Goal: Book appointment/travel/reservation

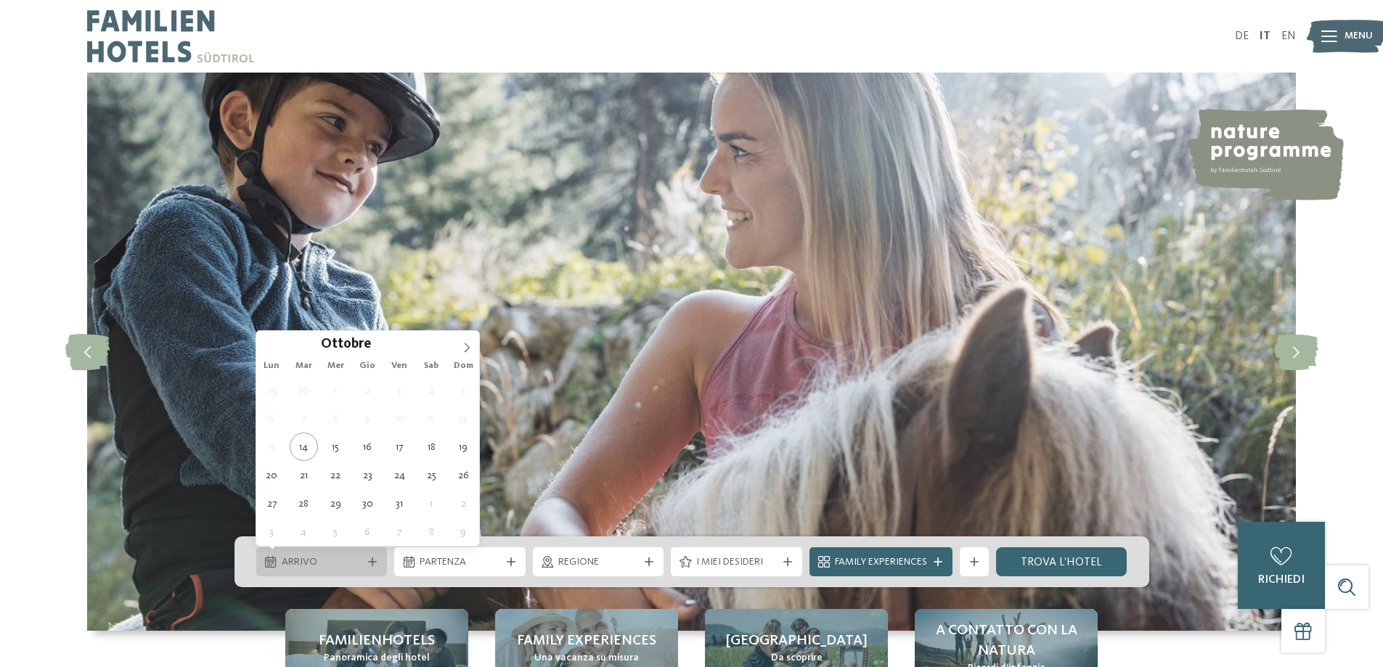
click at [373, 559] on icon at bounding box center [372, 562] width 9 height 9
click at [467, 343] on icon at bounding box center [467, 348] width 10 height 10
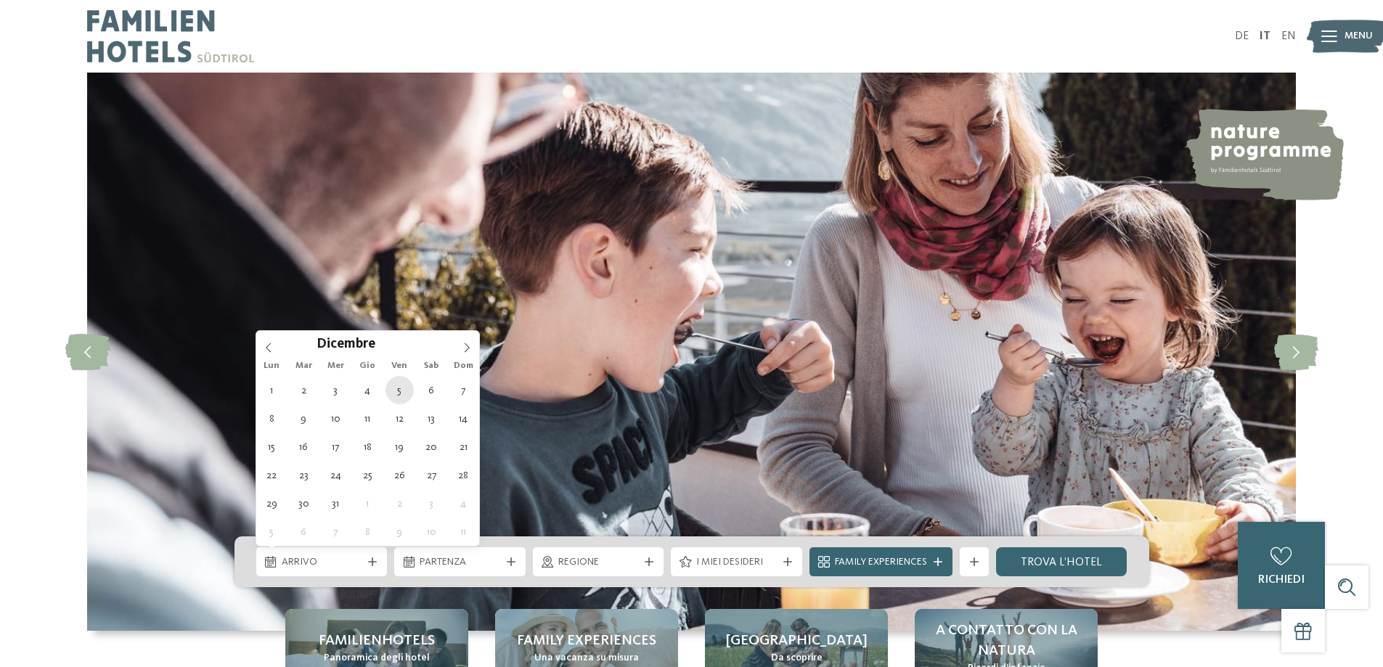
type div "05.12.2025"
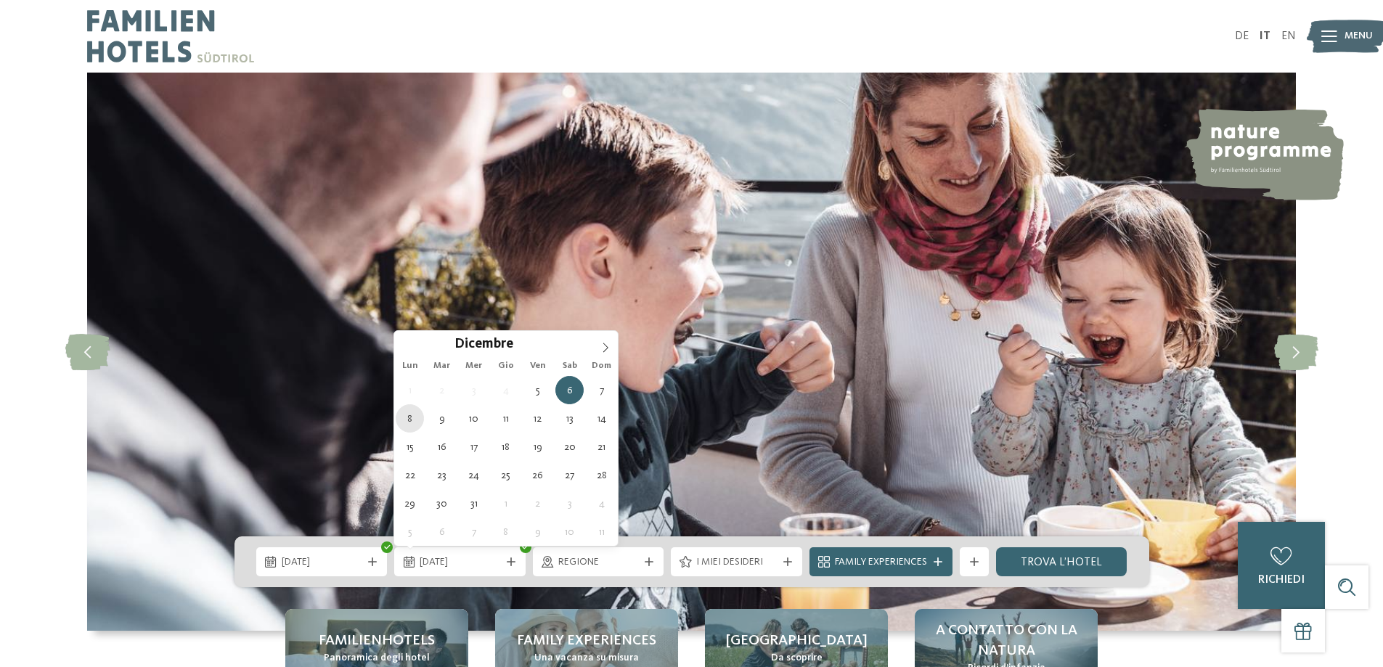
type div "08.12.2025"
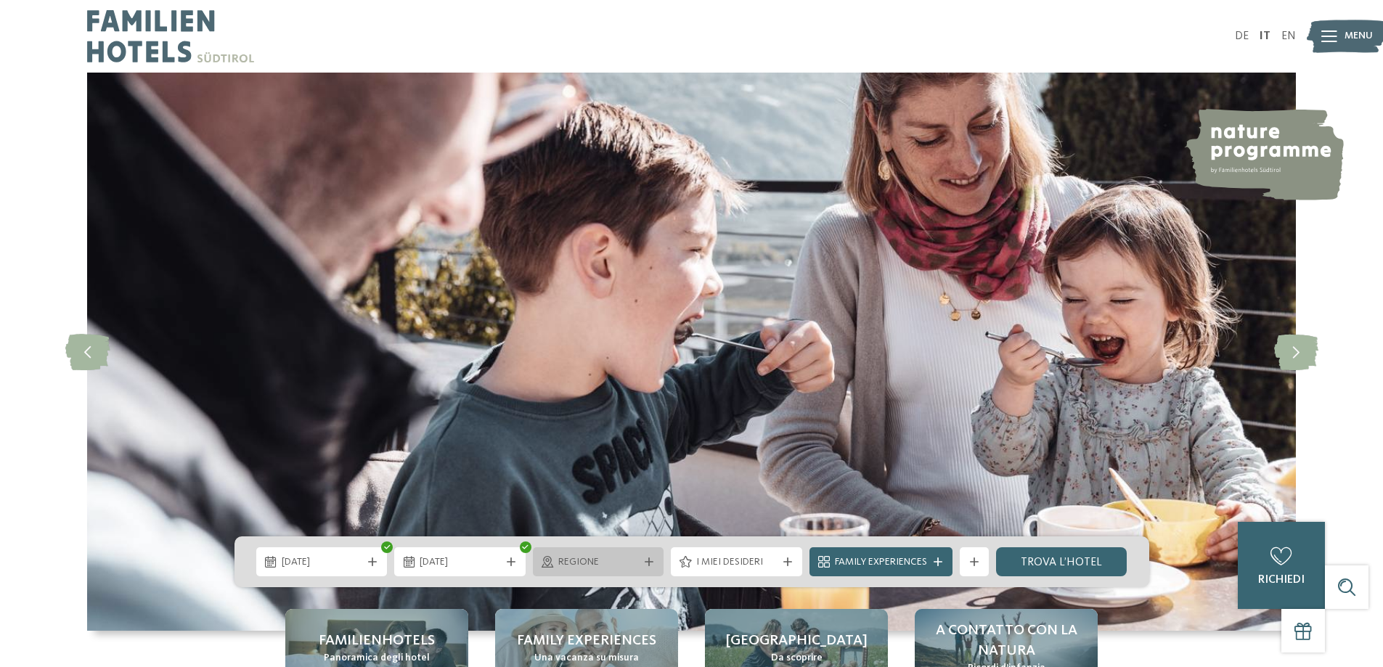
click at [583, 560] on span "Regione" at bounding box center [598, 562] width 81 height 15
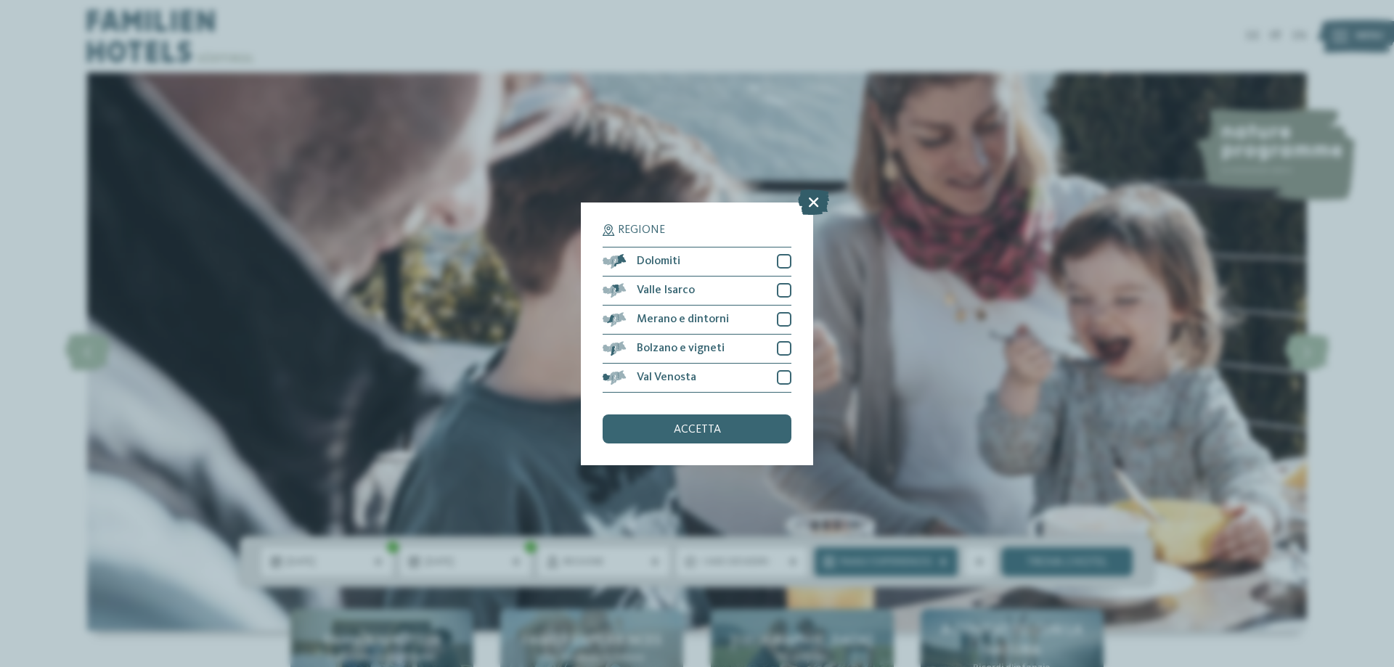
click at [809, 203] on icon at bounding box center [813, 201] width 31 height 25
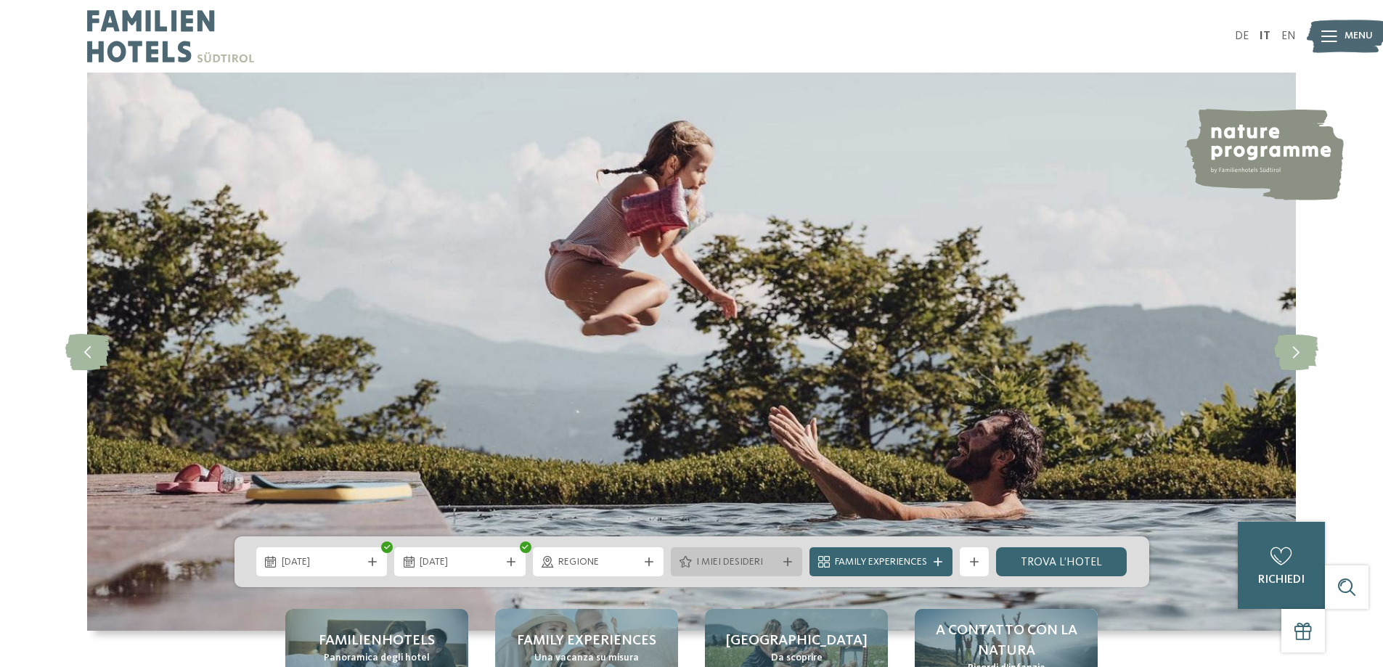
click at [762, 564] on span "I miei desideri" at bounding box center [736, 562] width 81 height 15
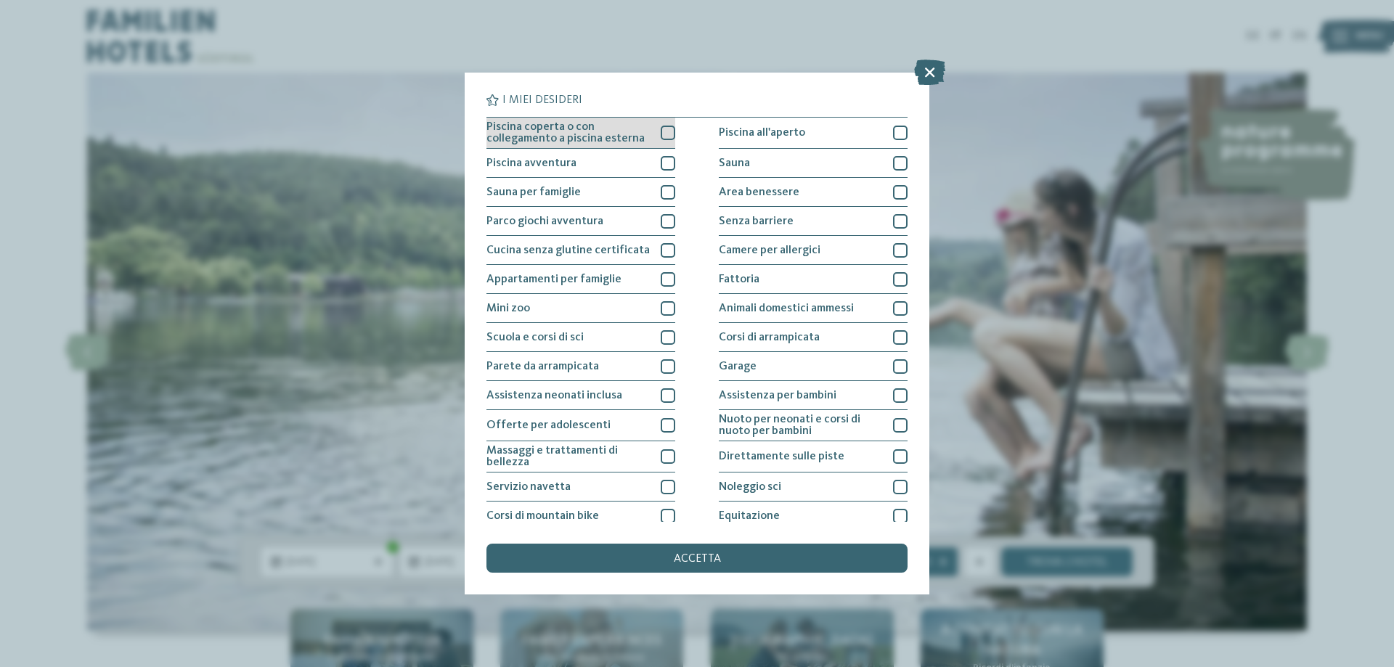
click at [664, 131] on div at bounding box center [668, 133] width 15 height 15
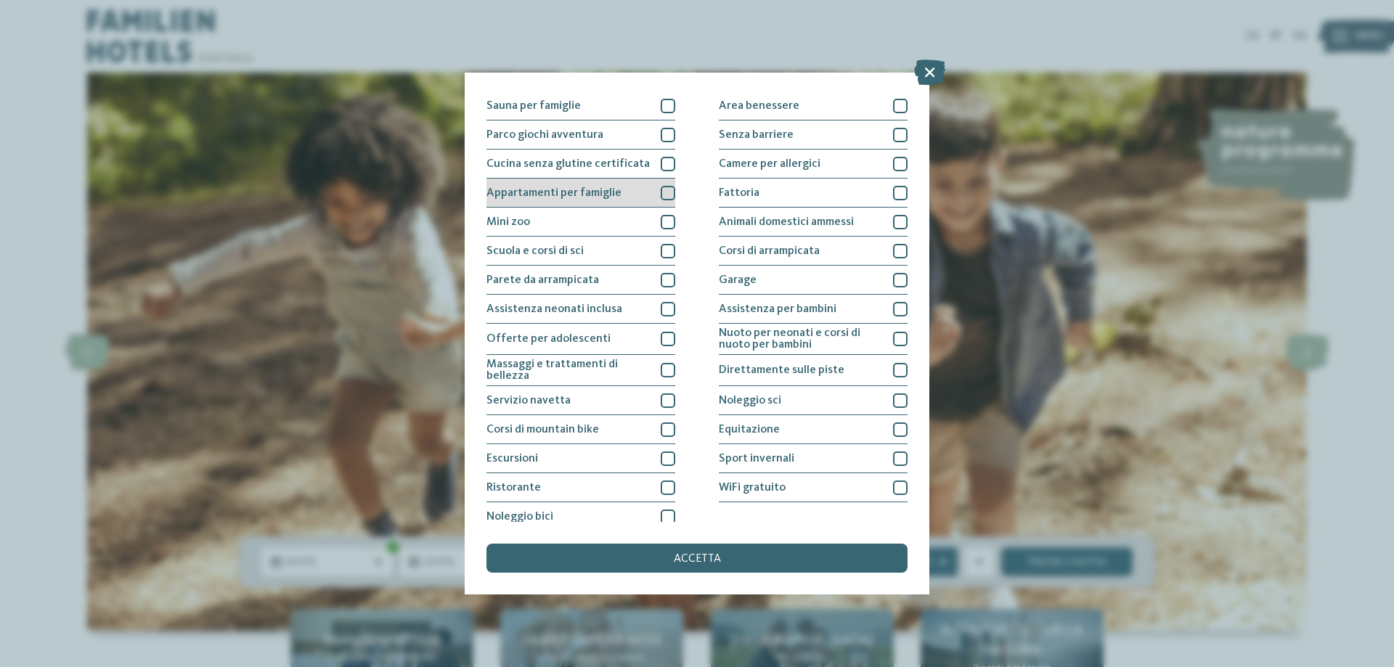
scroll to position [96, 0]
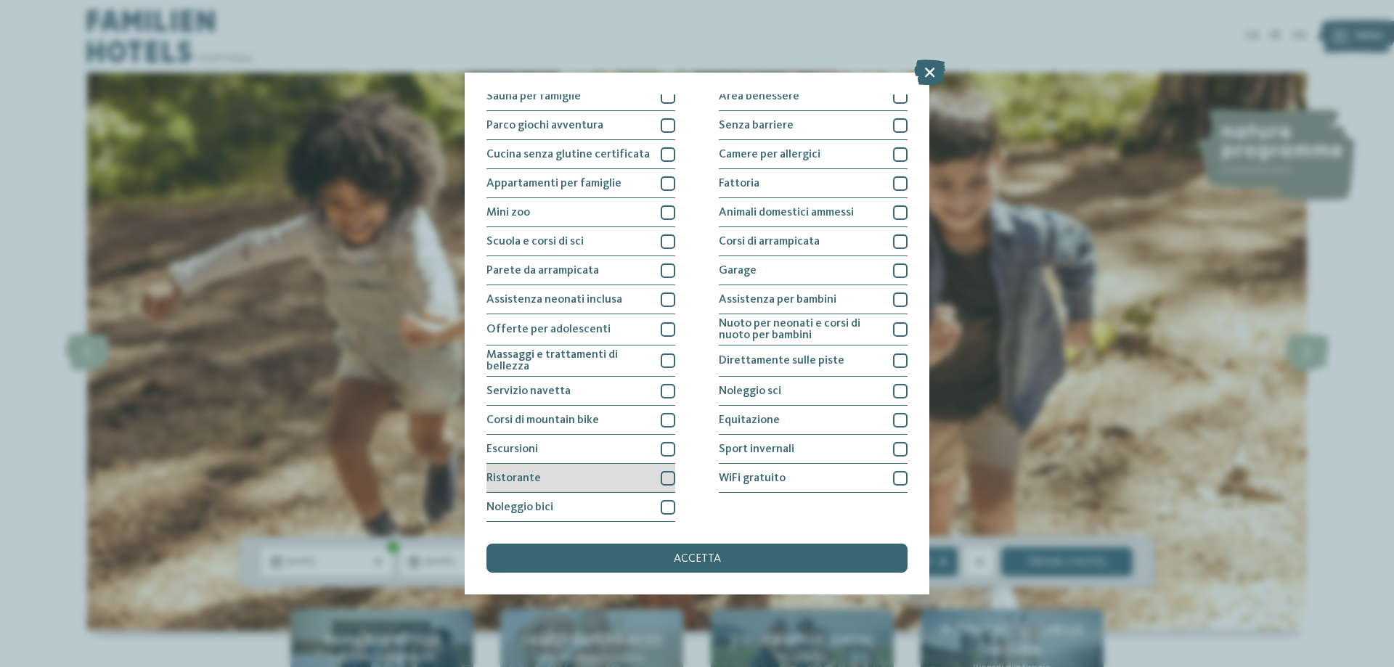
click at [667, 476] on div at bounding box center [668, 478] width 15 height 15
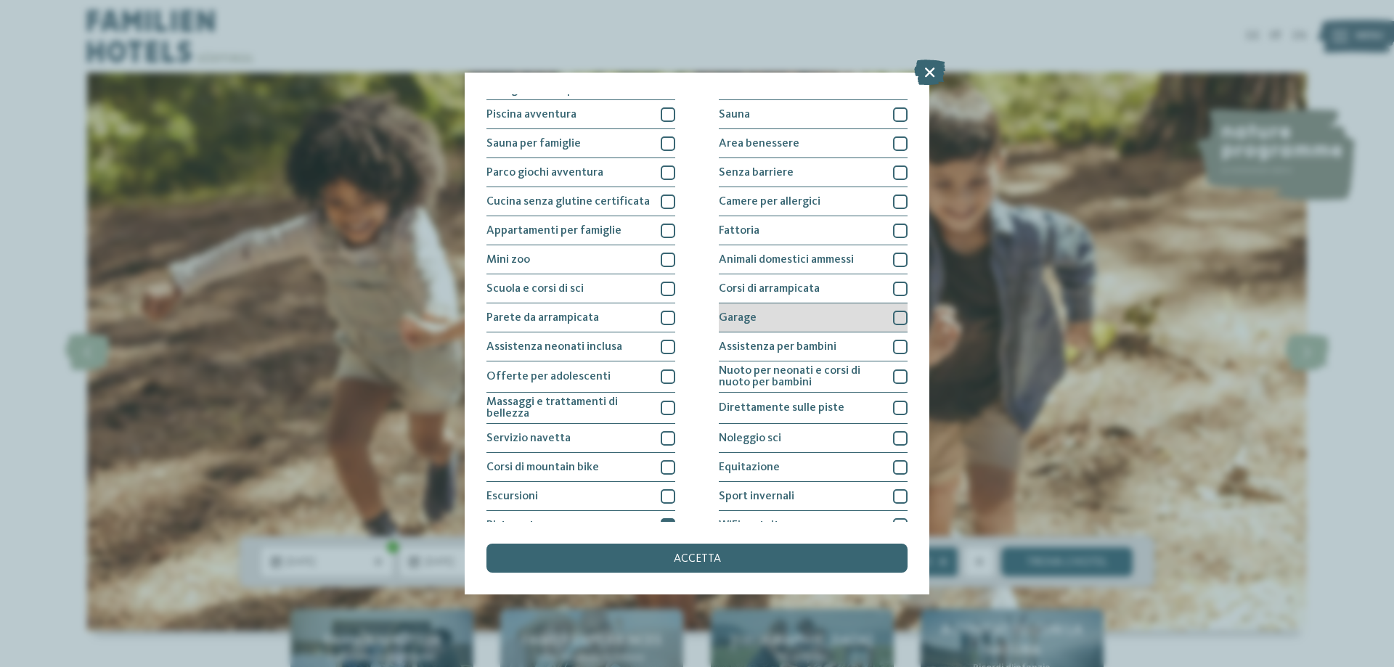
scroll to position [0, 0]
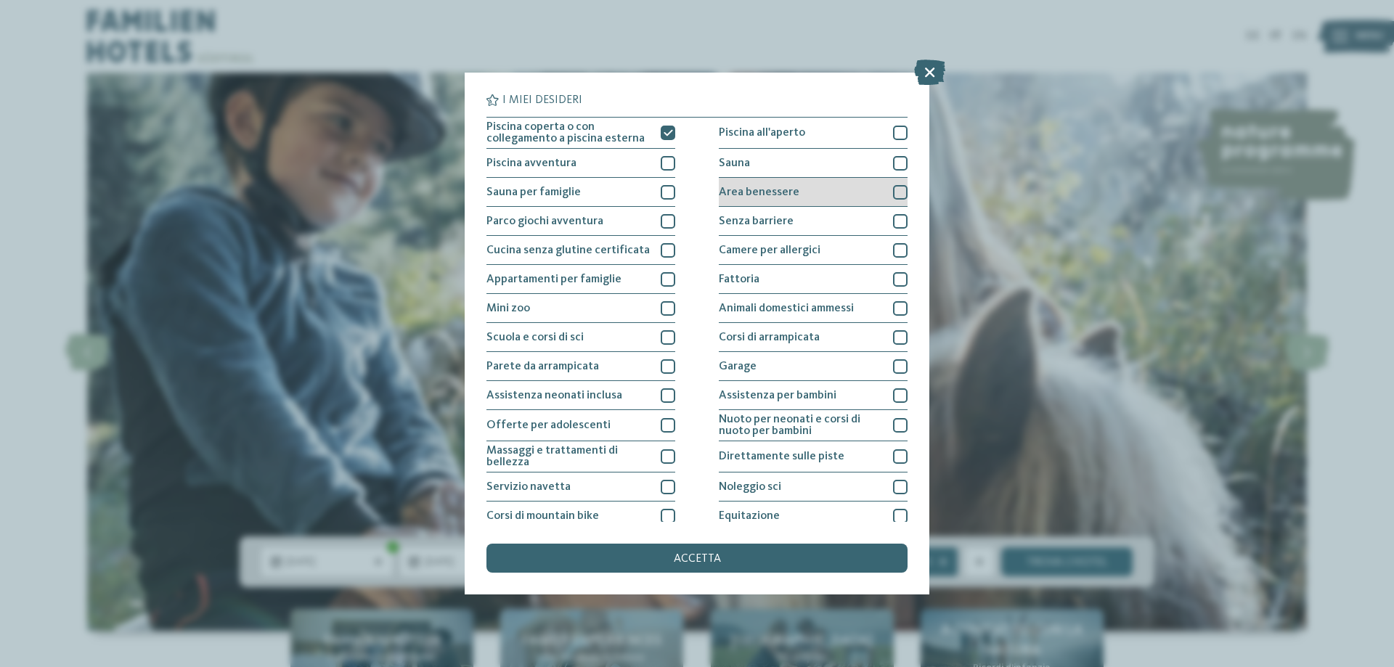
click at [893, 189] on div at bounding box center [900, 192] width 15 height 15
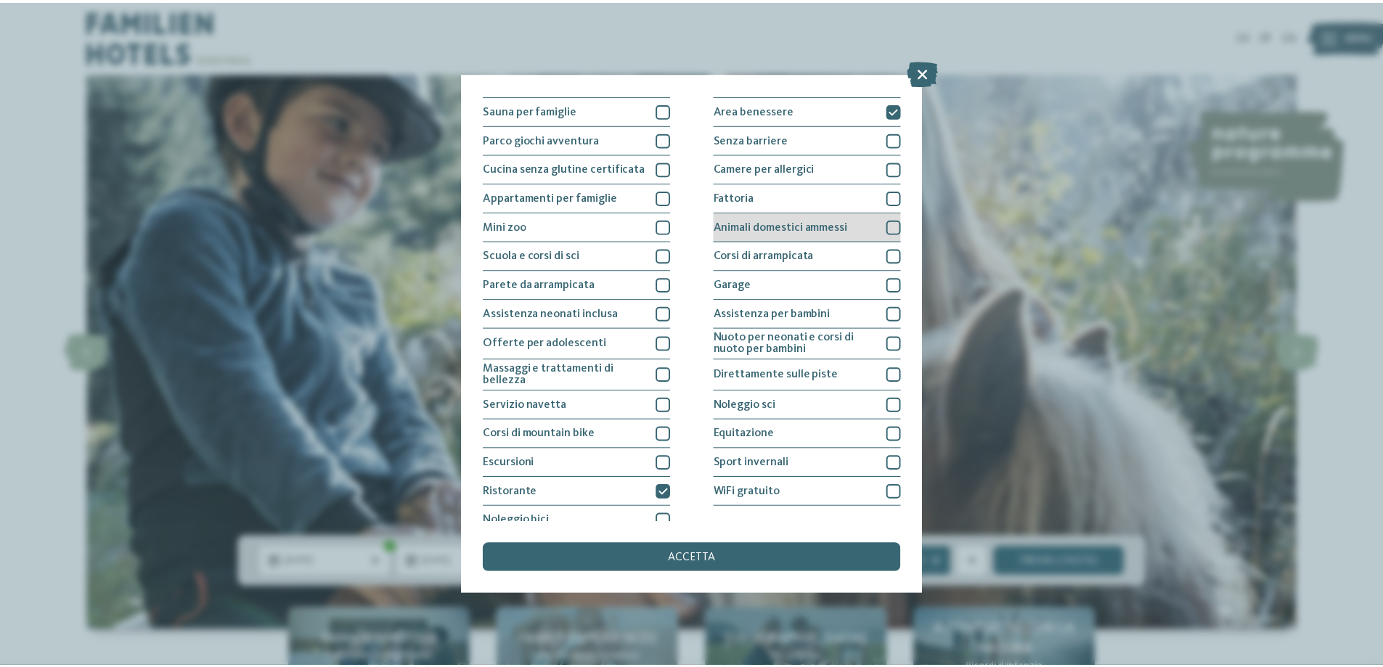
scroll to position [96, 0]
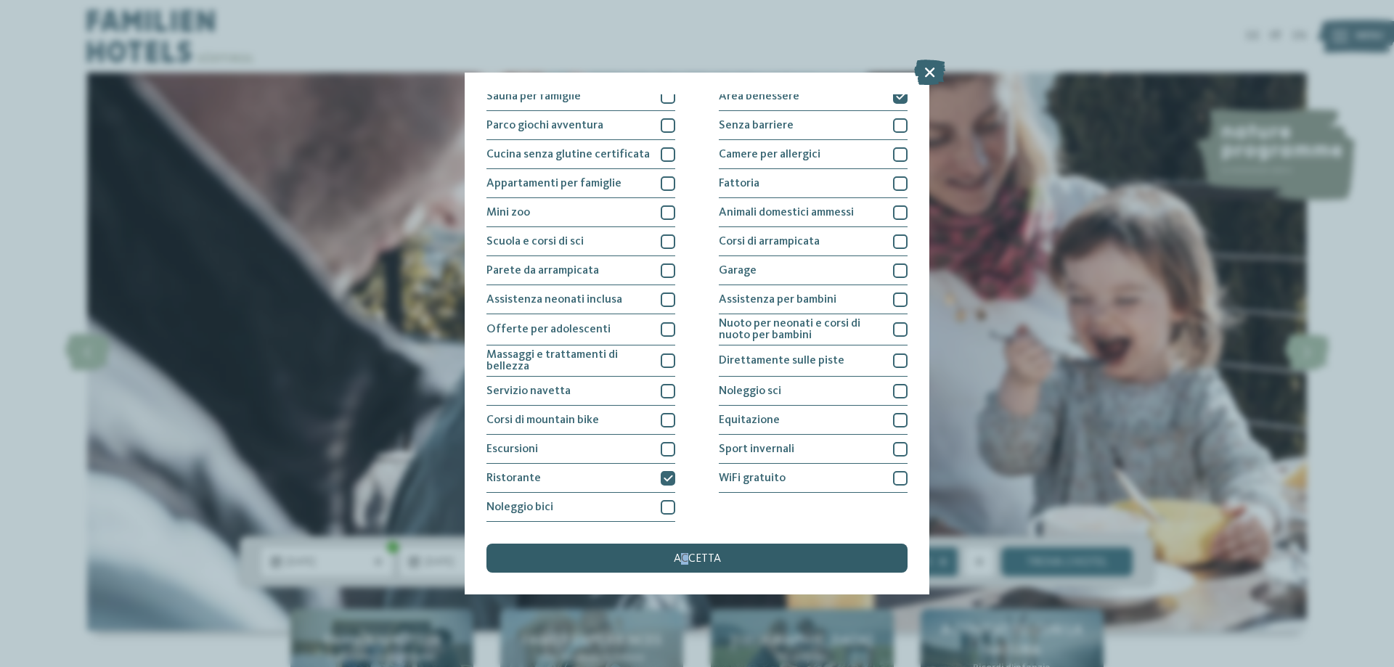
click at [685, 550] on div "accetta" at bounding box center [696, 558] width 421 height 29
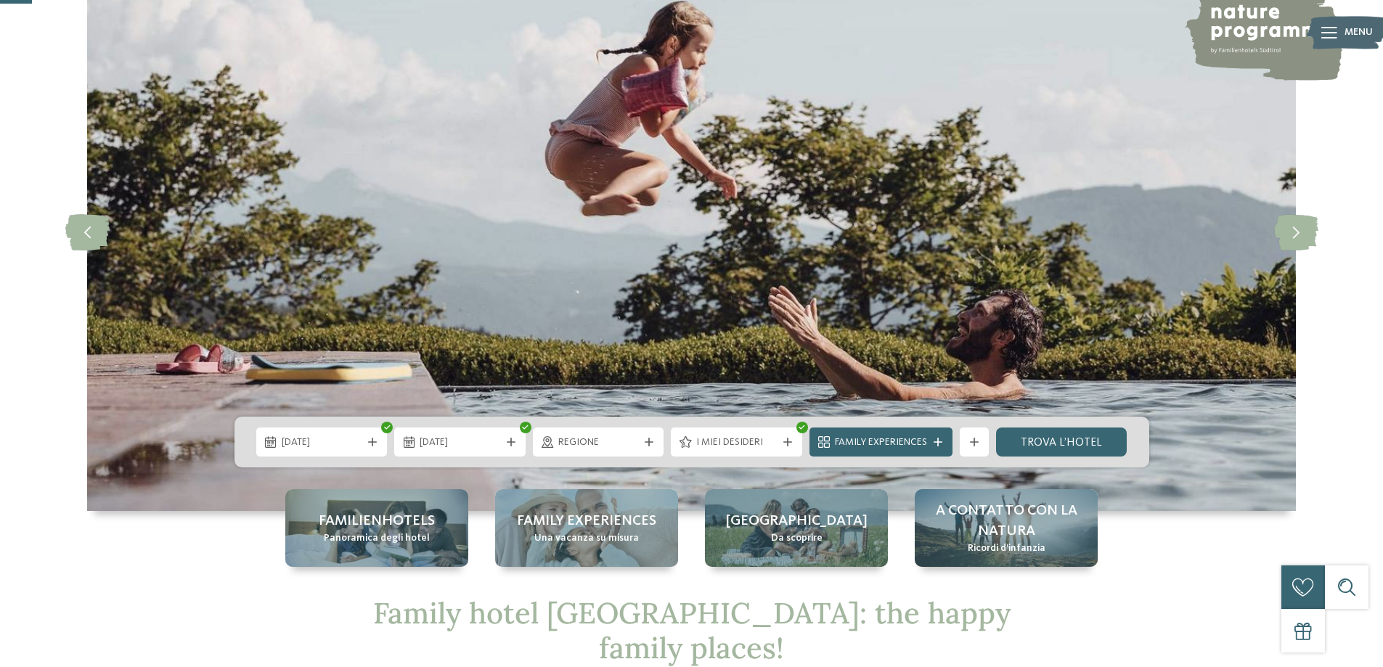
scroll to position [145, 0]
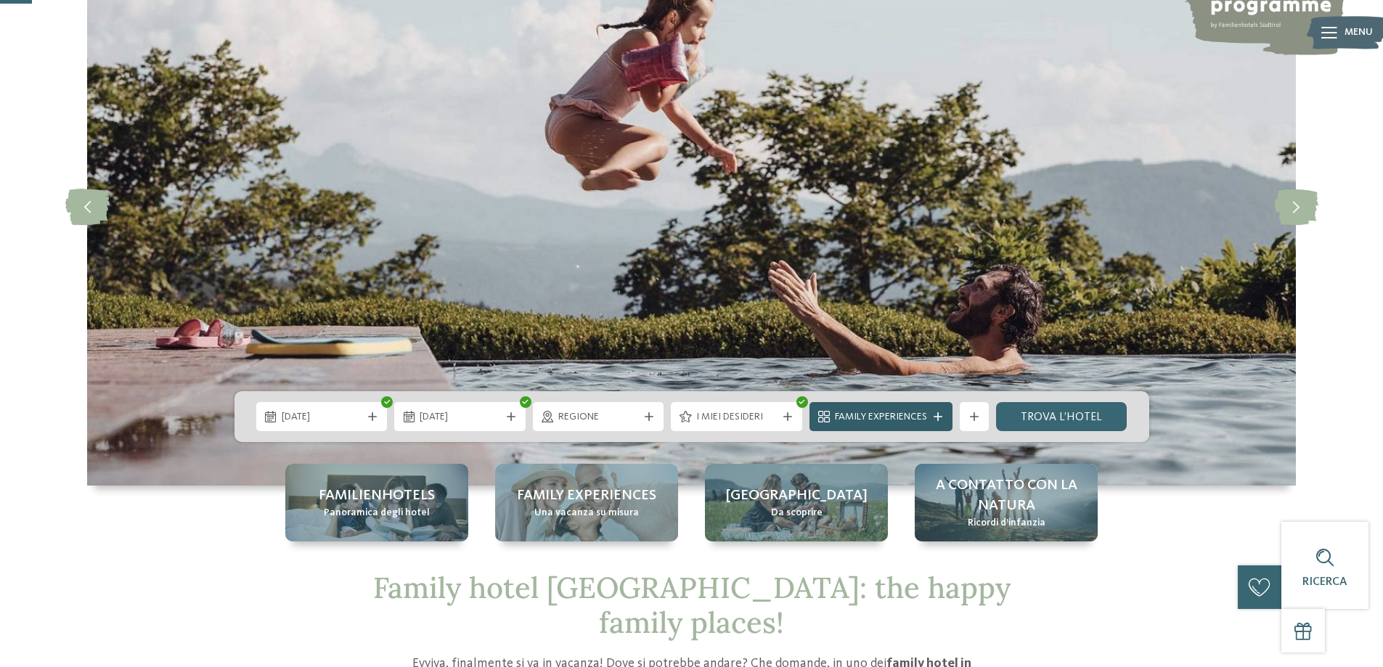
click at [940, 415] on icon at bounding box center [938, 416] width 9 height 9
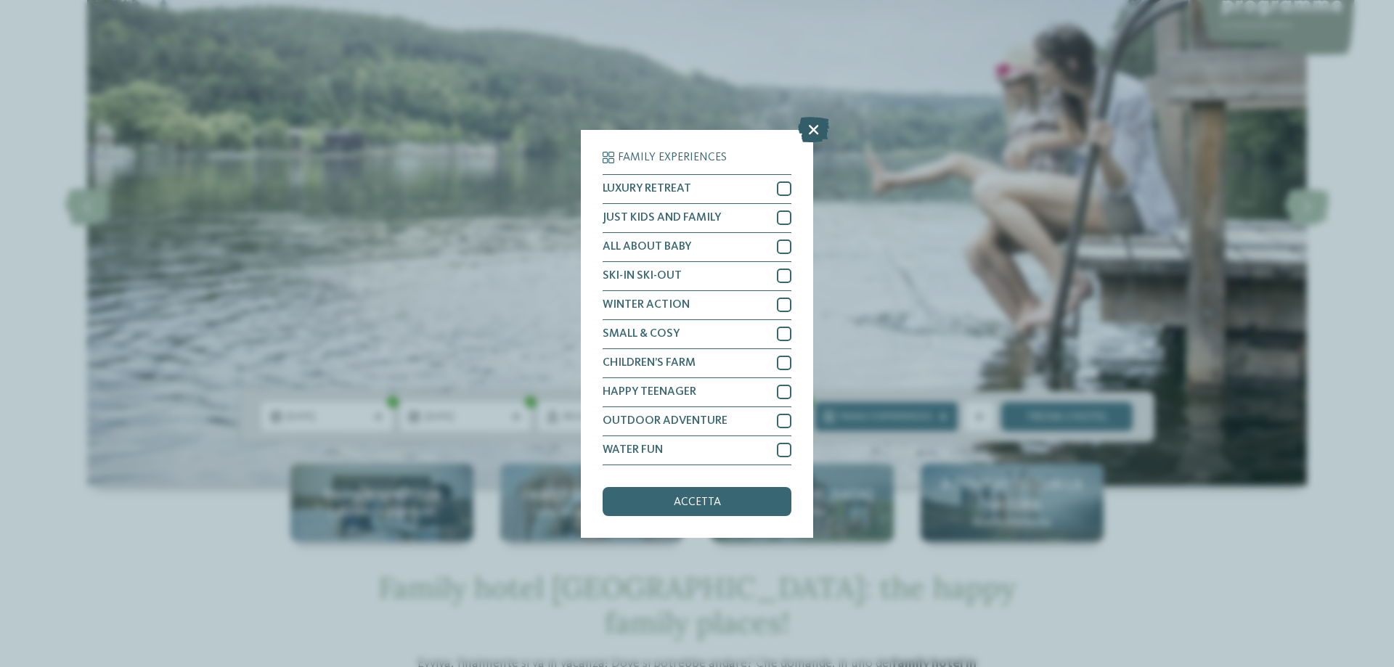
click at [810, 131] on icon at bounding box center [813, 128] width 31 height 25
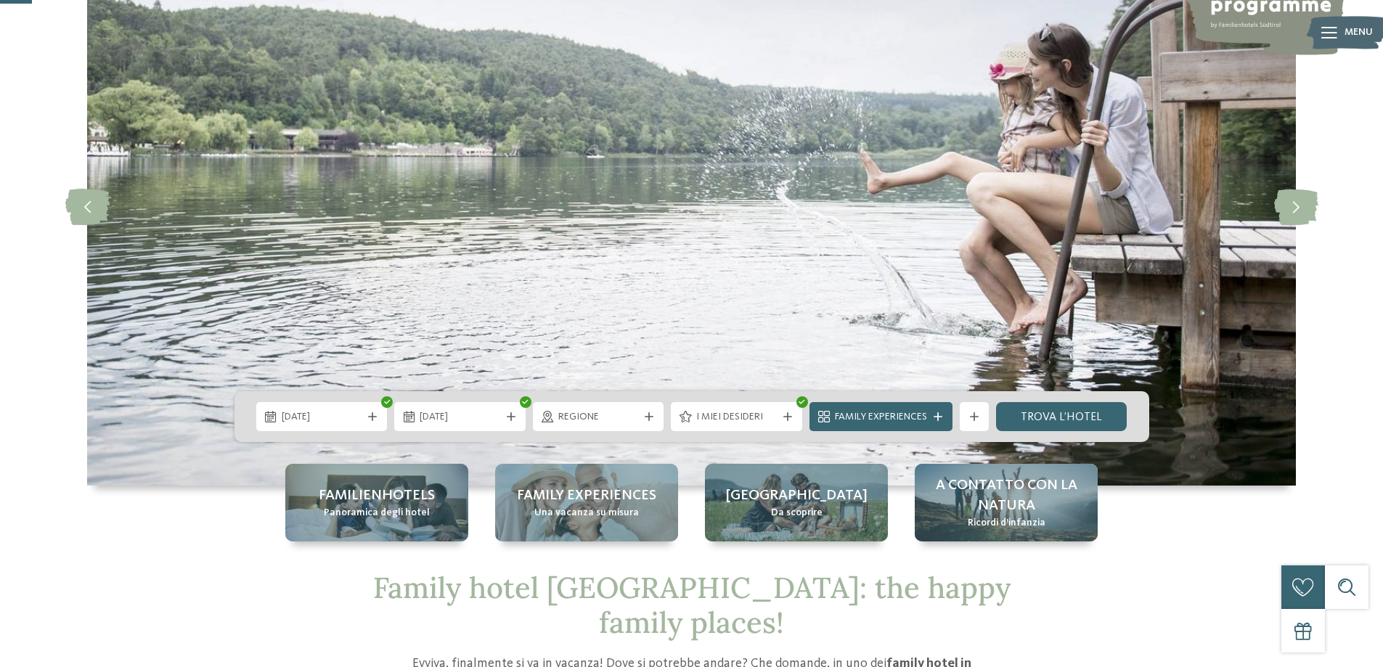
click at [976, 414] on icon at bounding box center [974, 416] width 9 height 9
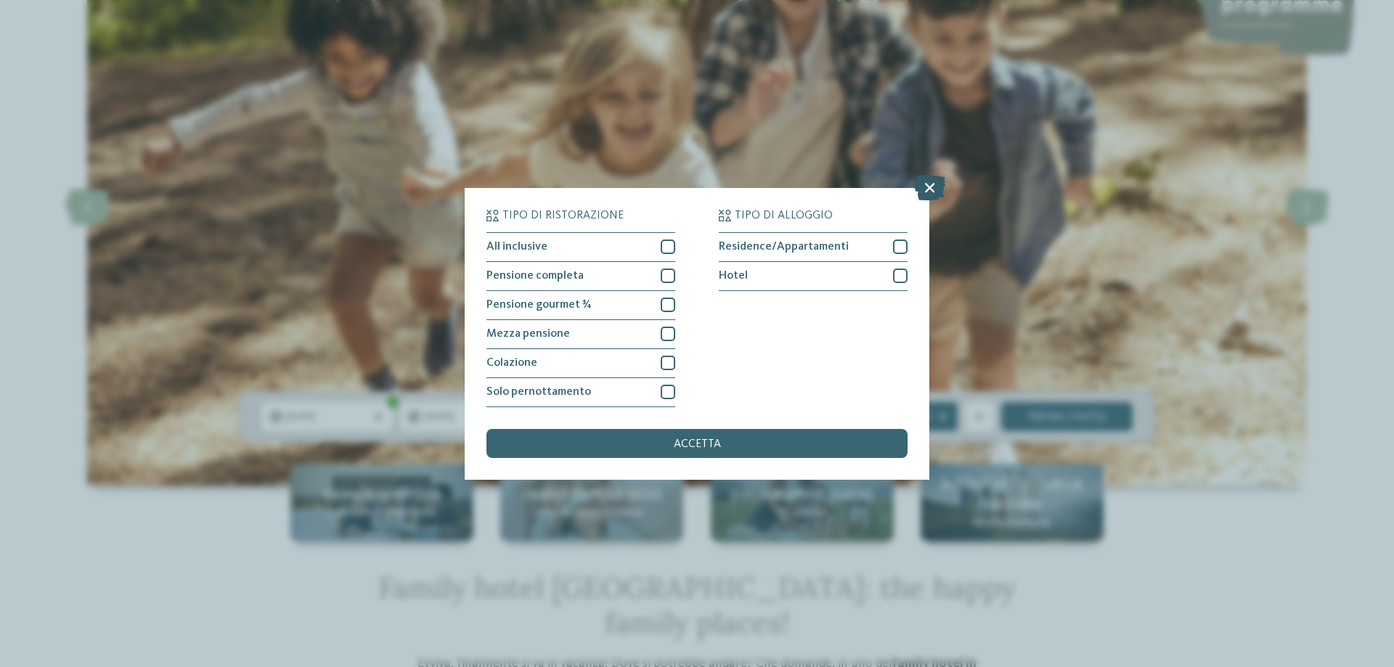
click at [932, 190] on icon at bounding box center [929, 186] width 31 height 25
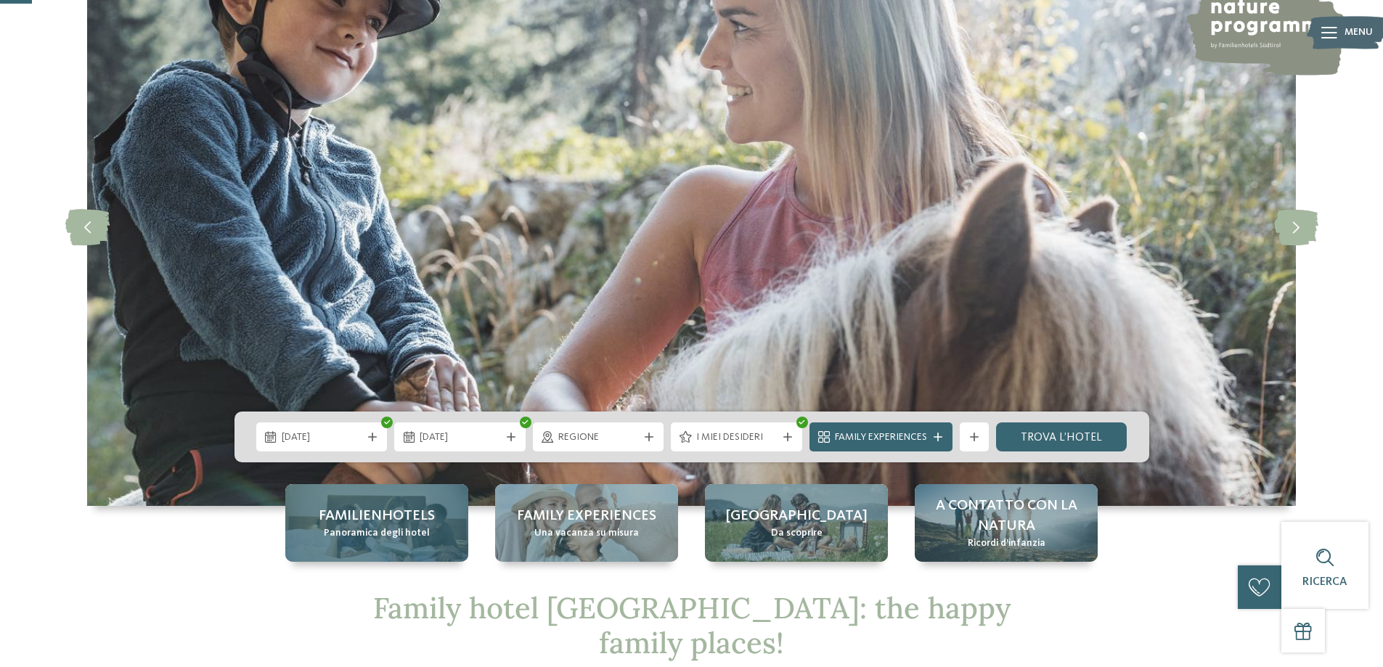
scroll to position [0, 0]
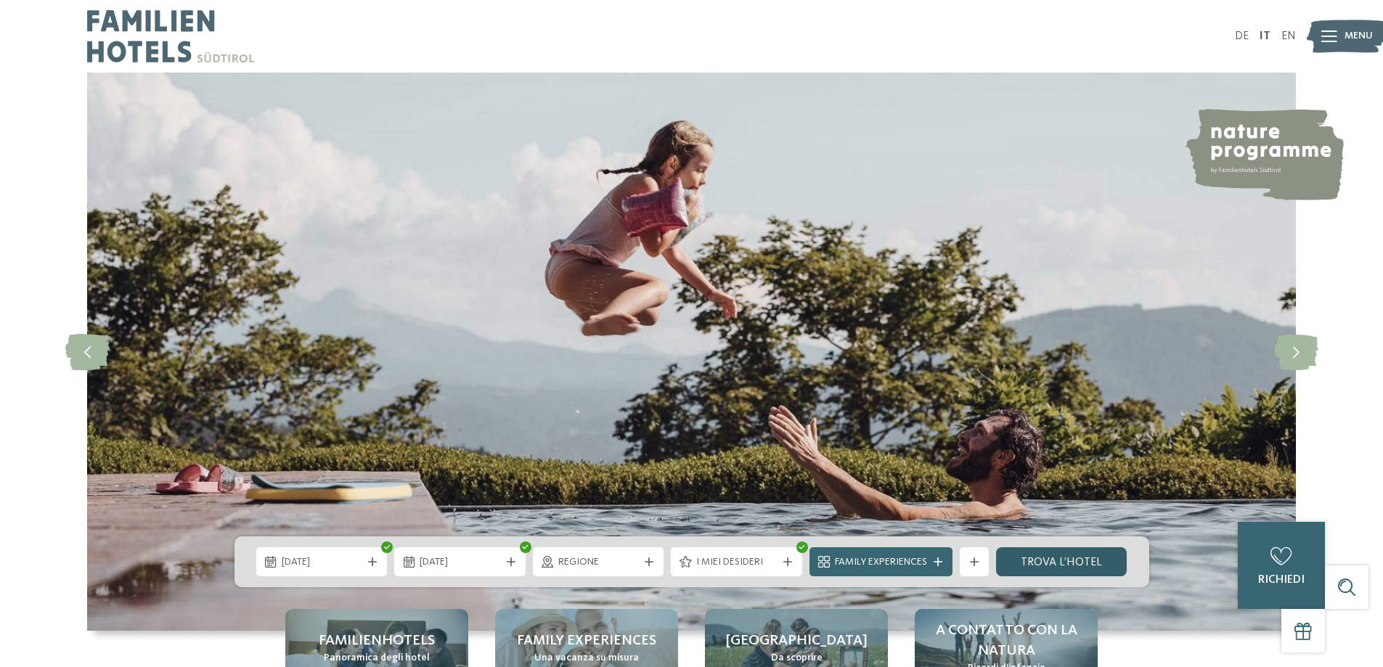
click at [1088, 564] on link "trova l’hotel" at bounding box center [1061, 561] width 131 height 29
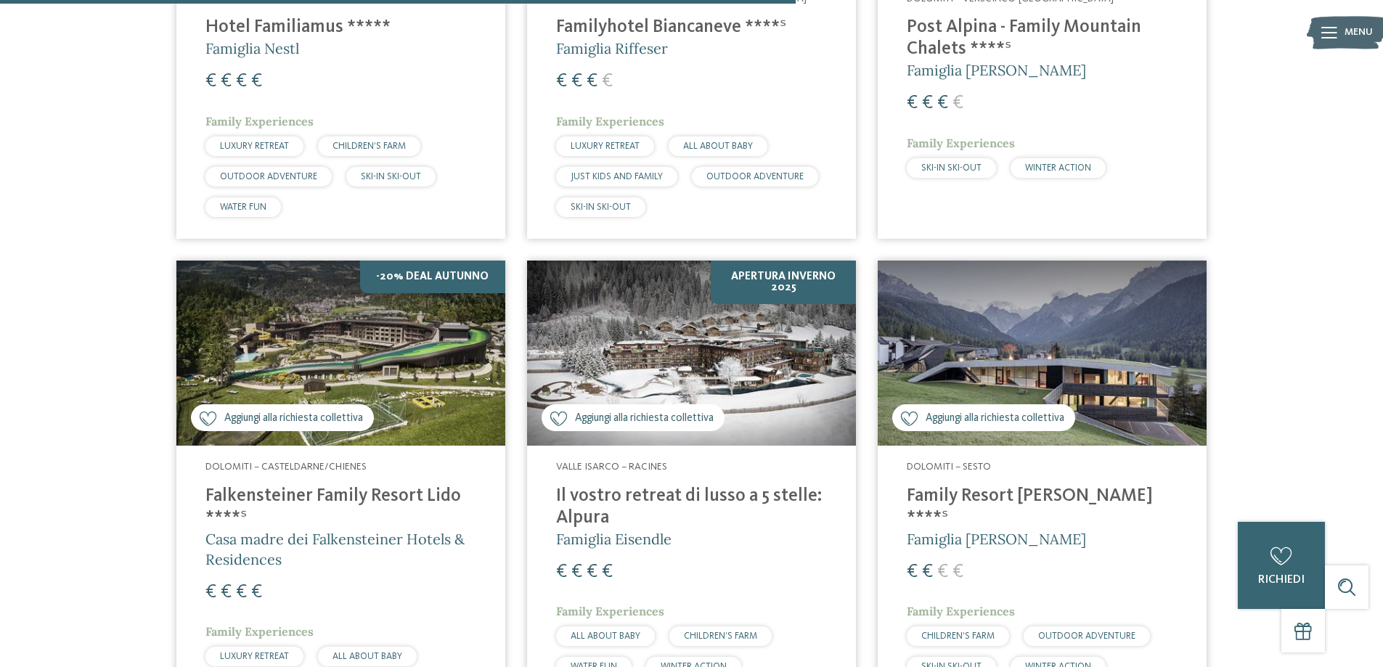
scroll to position [1281, 0]
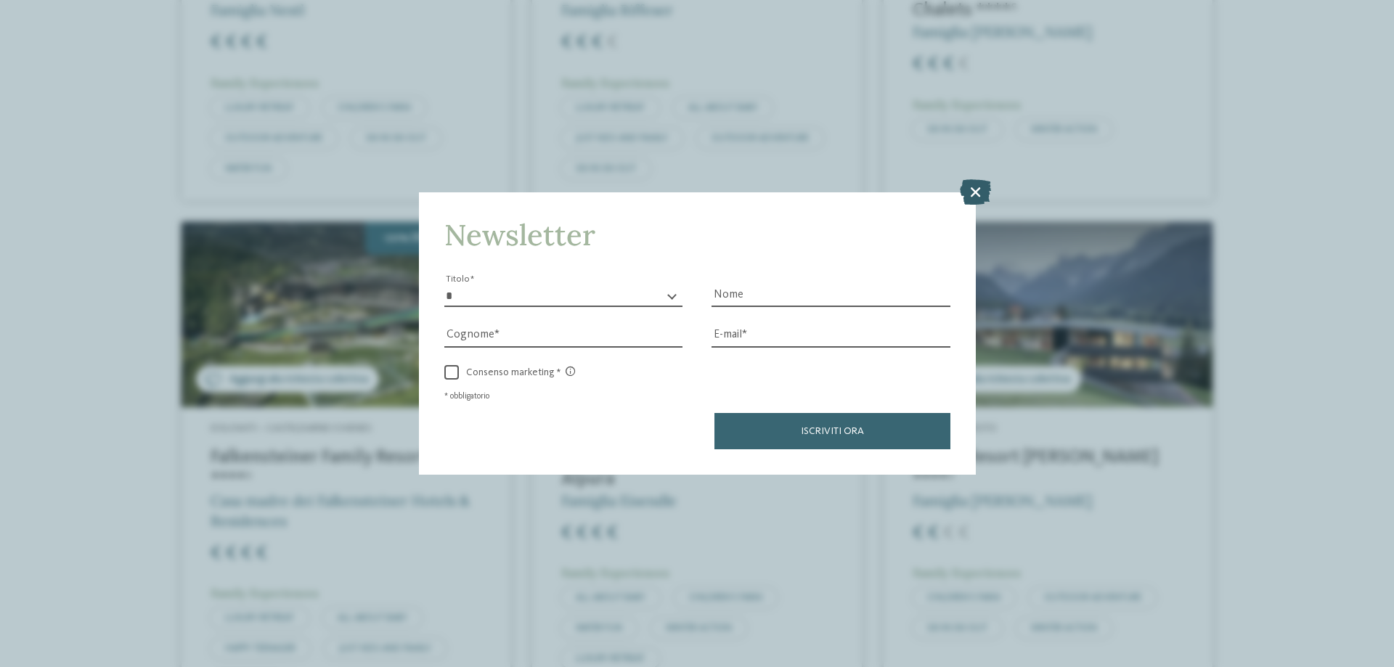
click at [979, 190] on icon at bounding box center [975, 191] width 31 height 25
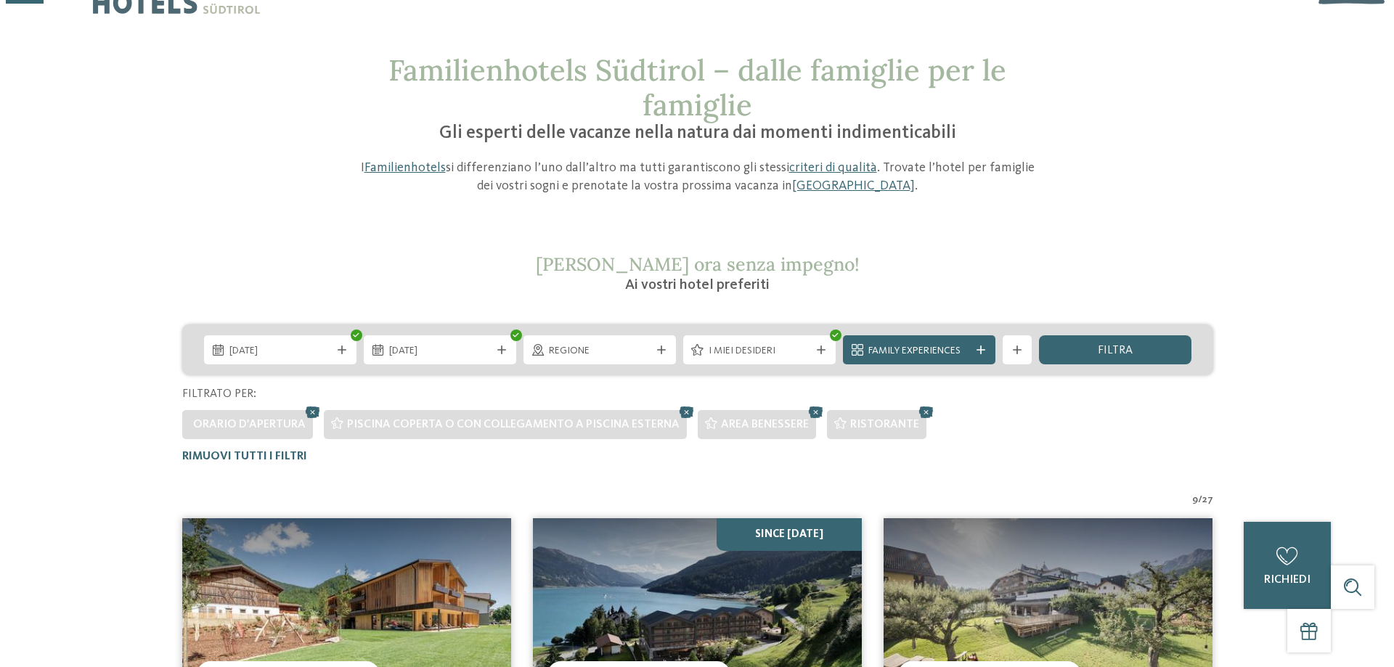
scroll to position [47, 0]
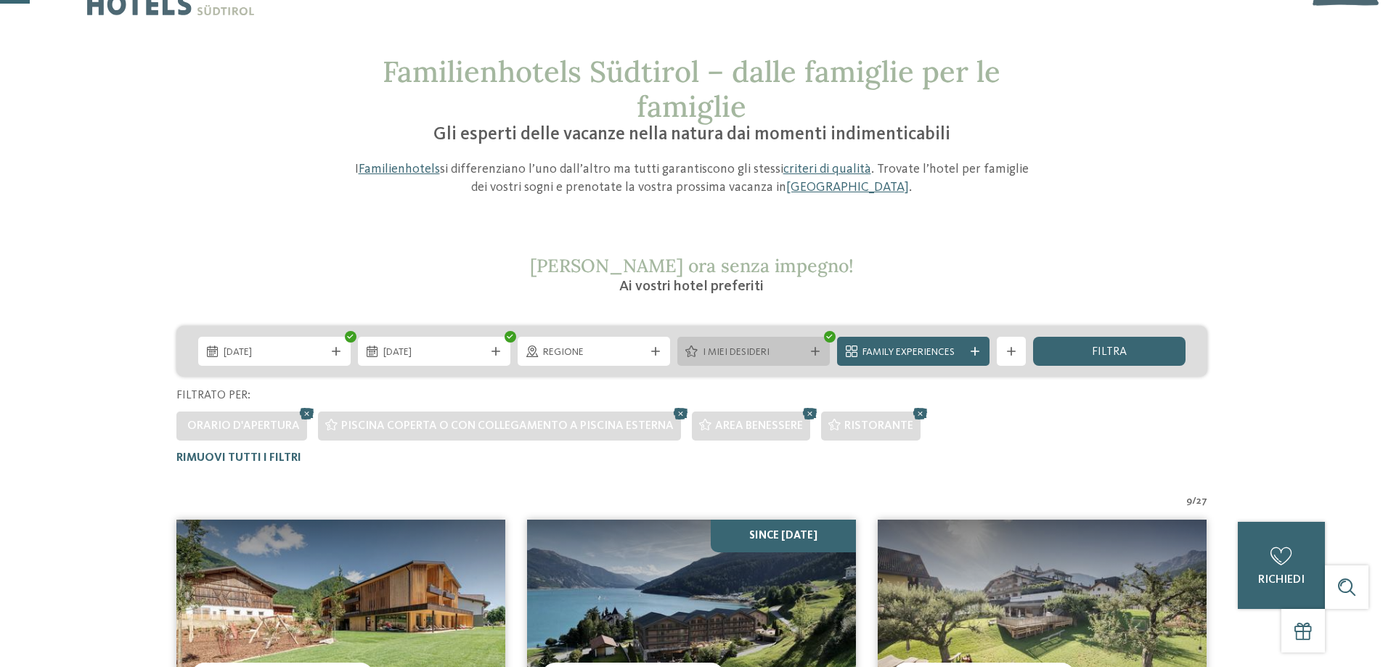
click at [749, 353] on span "I miei desideri" at bounding box center [754, 353] width 102 height 15
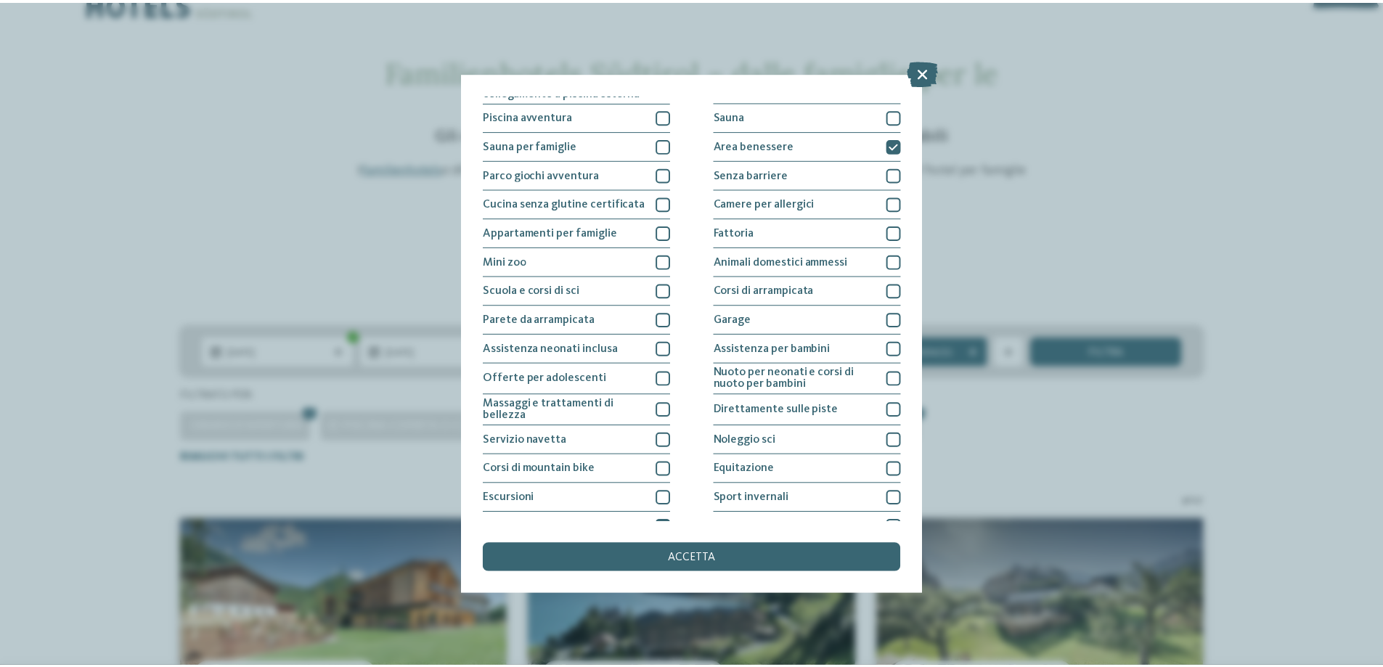
scroll to position [96, 0]
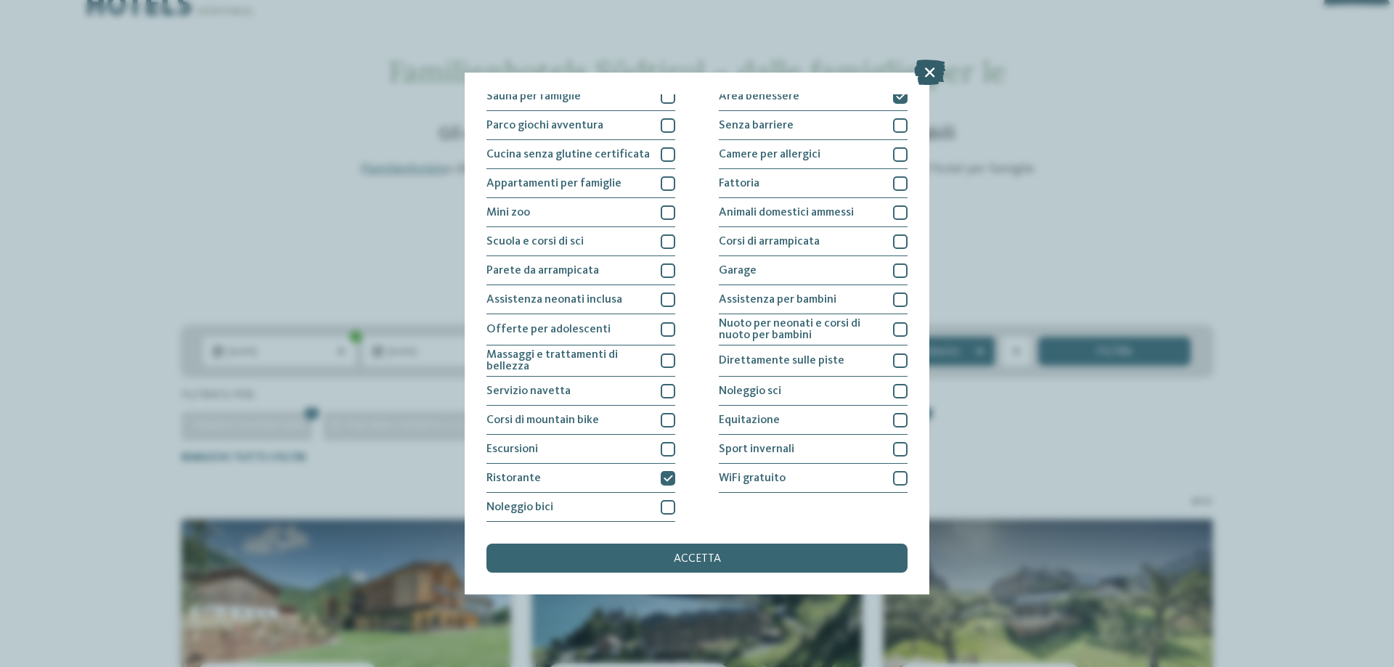
click at [931, 74] on icon at bounding box center [929, 72] width 31 height 25
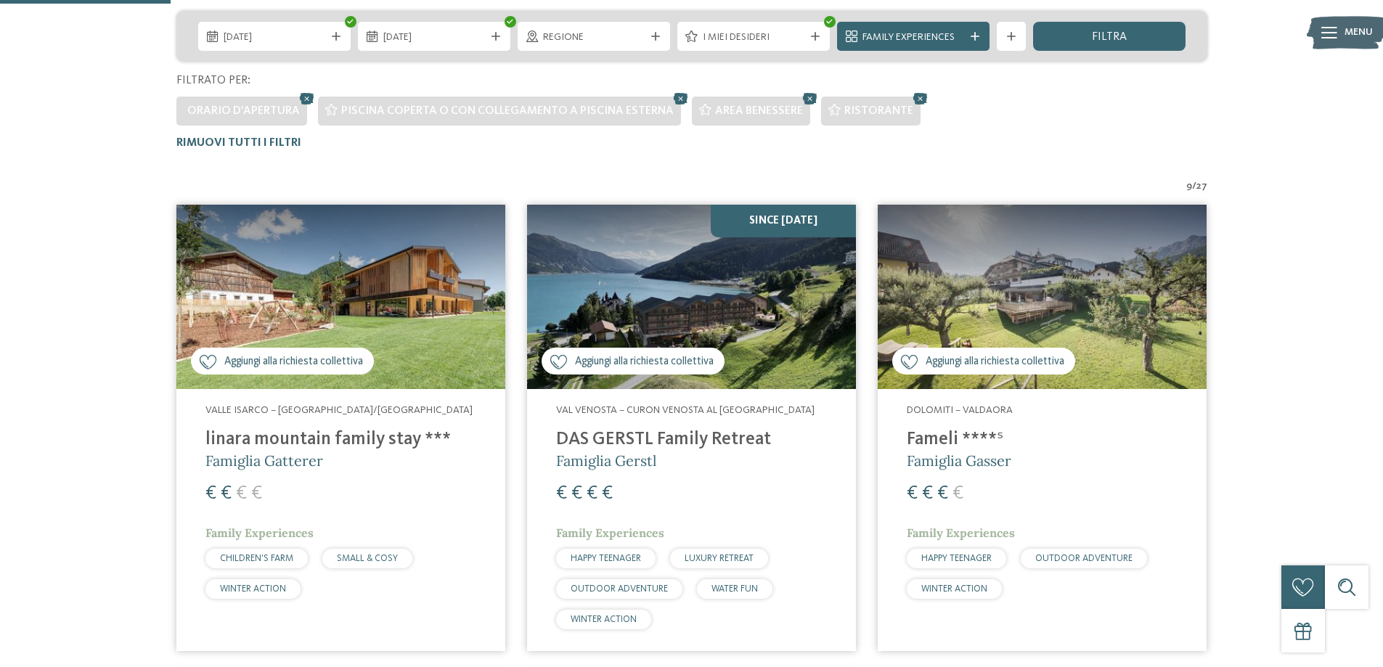
scroll to position [410, 0]
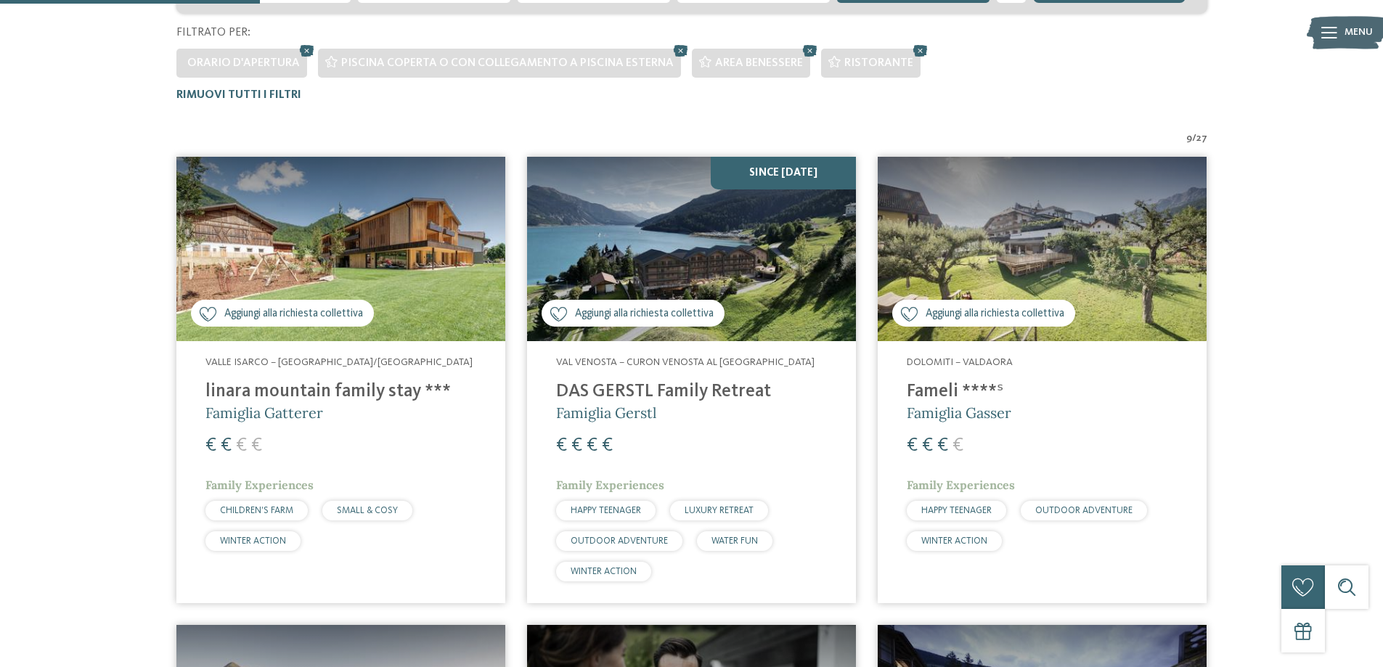
click at [208, 312] on icon at bounding box center [208, 314] width 17 height 15
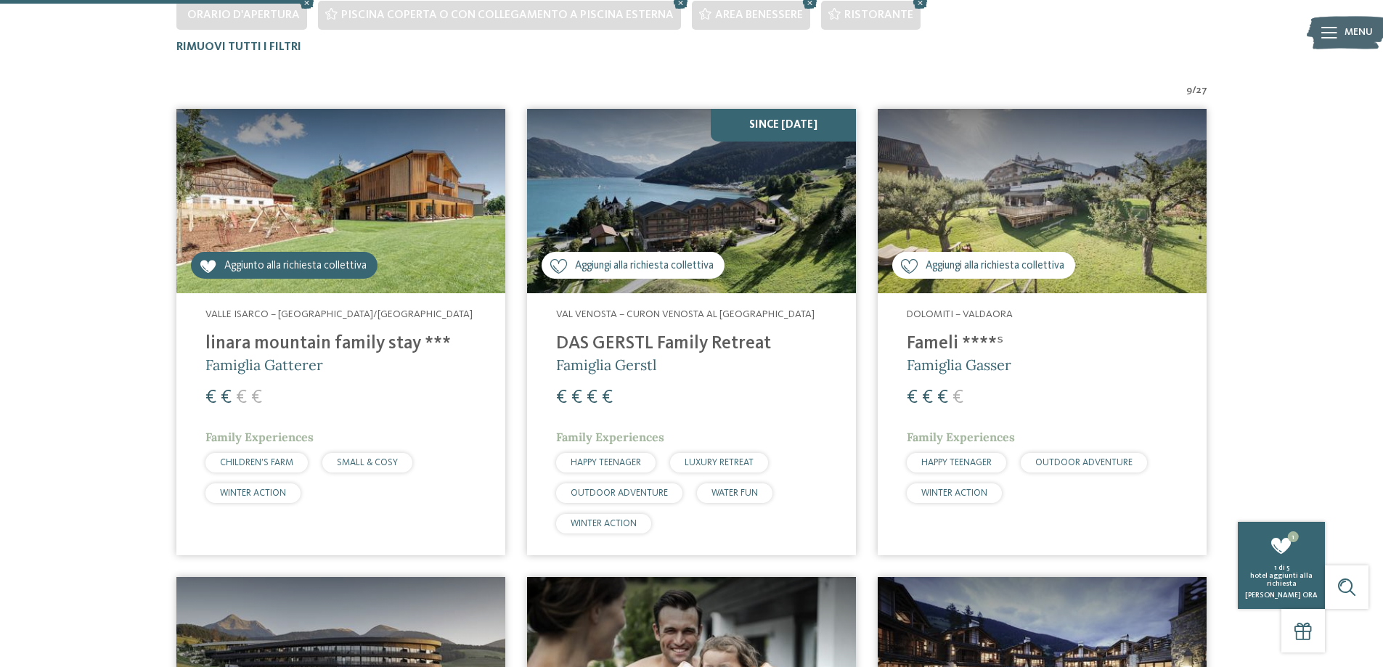
scroll to position [483, 0]
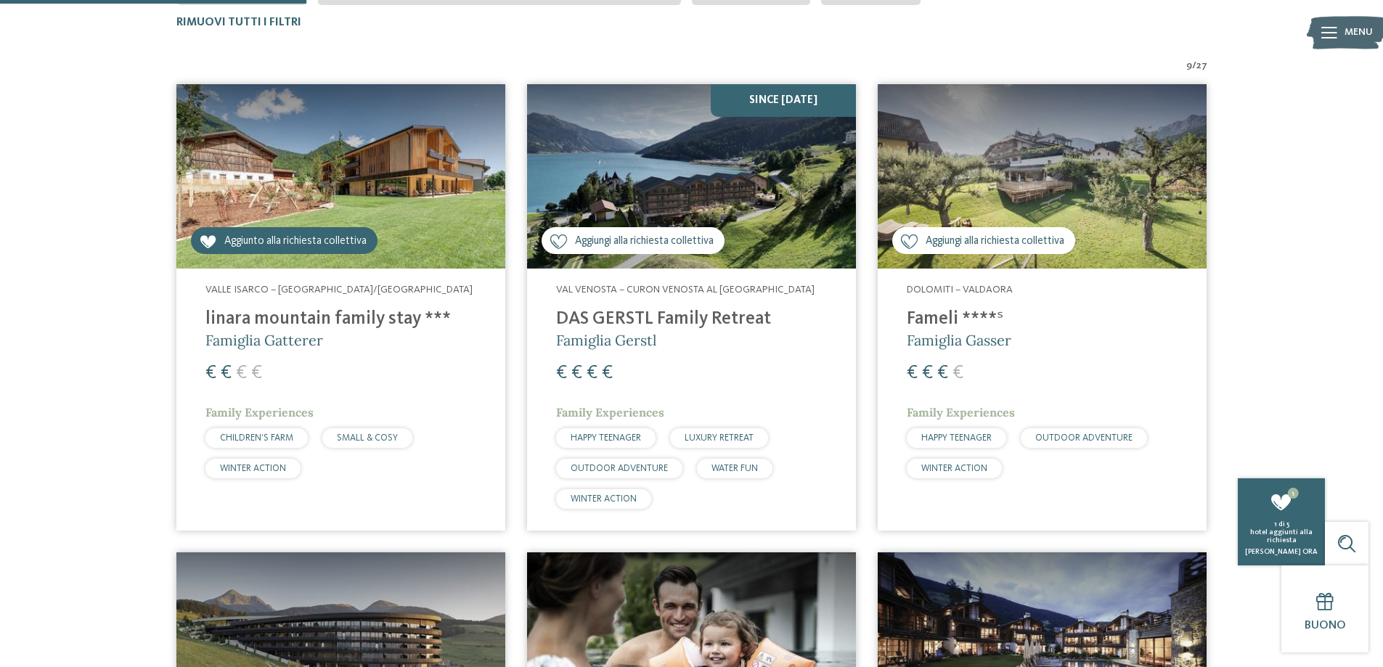
click at [910, 239] on icon at bounding box center [909, 242] width 17 height 15
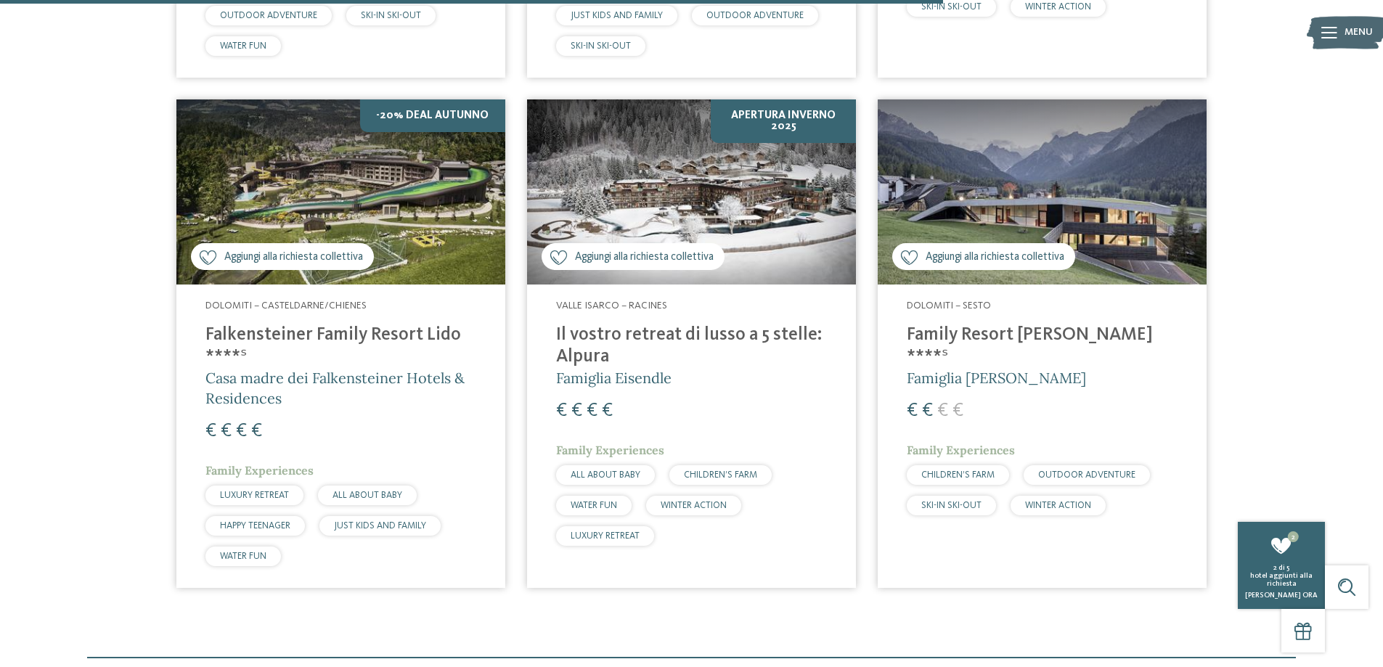
scroll to position [1499, 0]
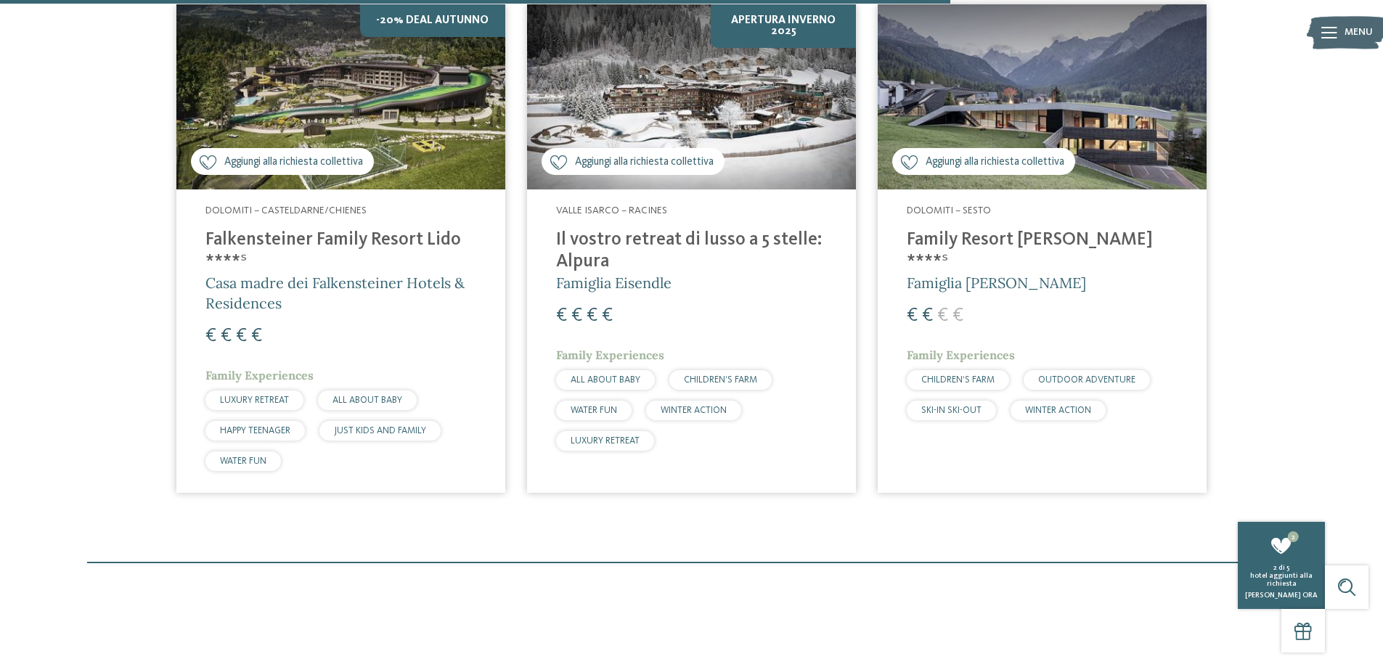
click at [914, 165] on icon at bounding box center [909, 162] width 17 height 15
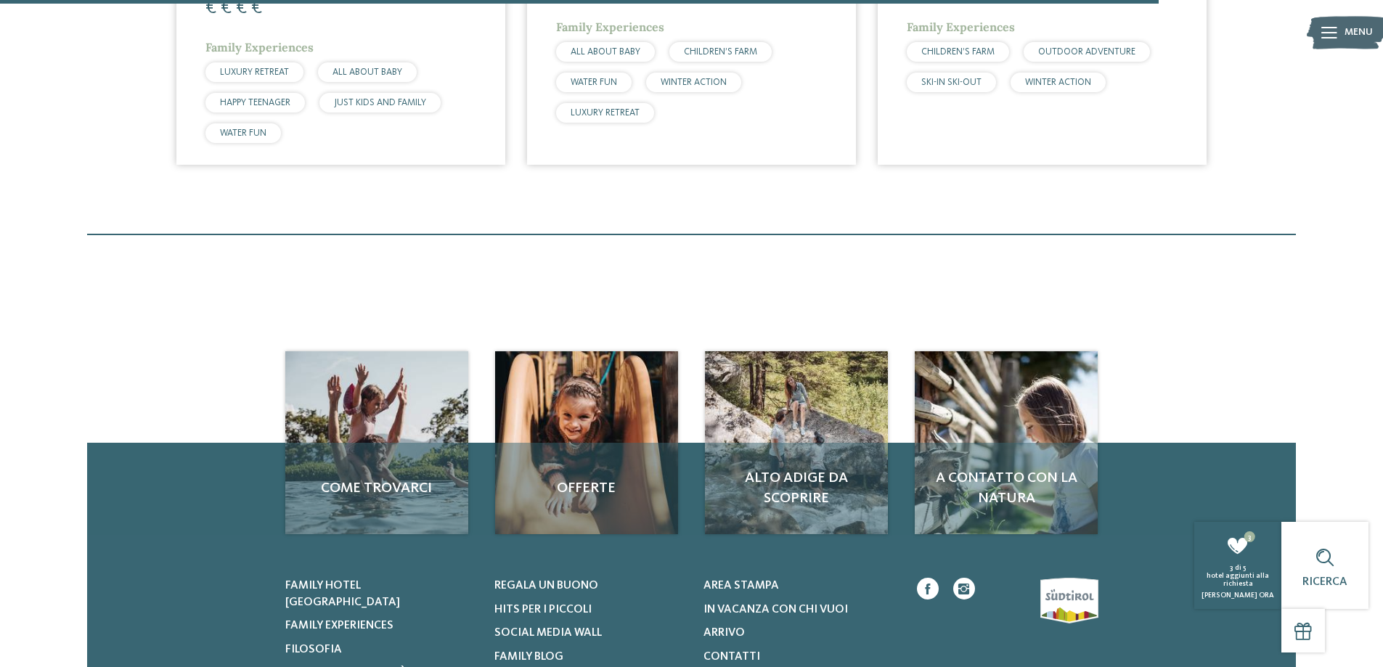
scroll to position [1935, 0]
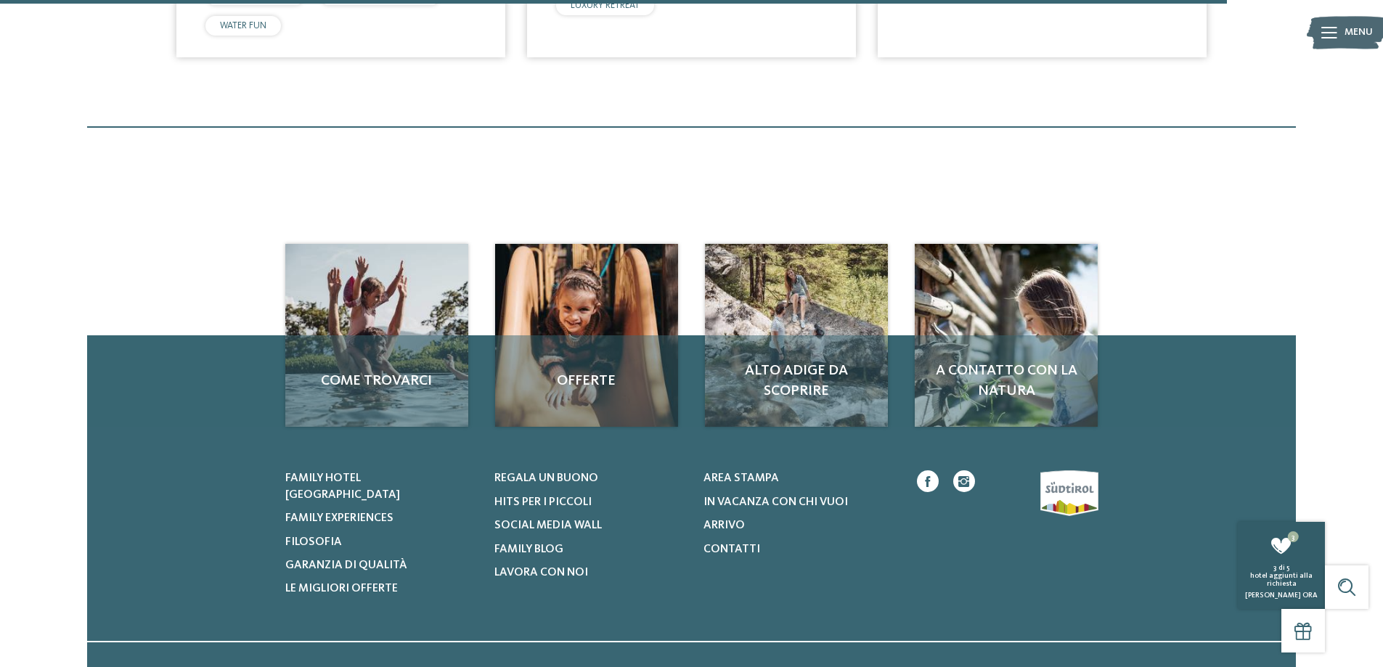
click at [1284, 560] on div "3" at bounding box center [1281, 545] width 29 height 29
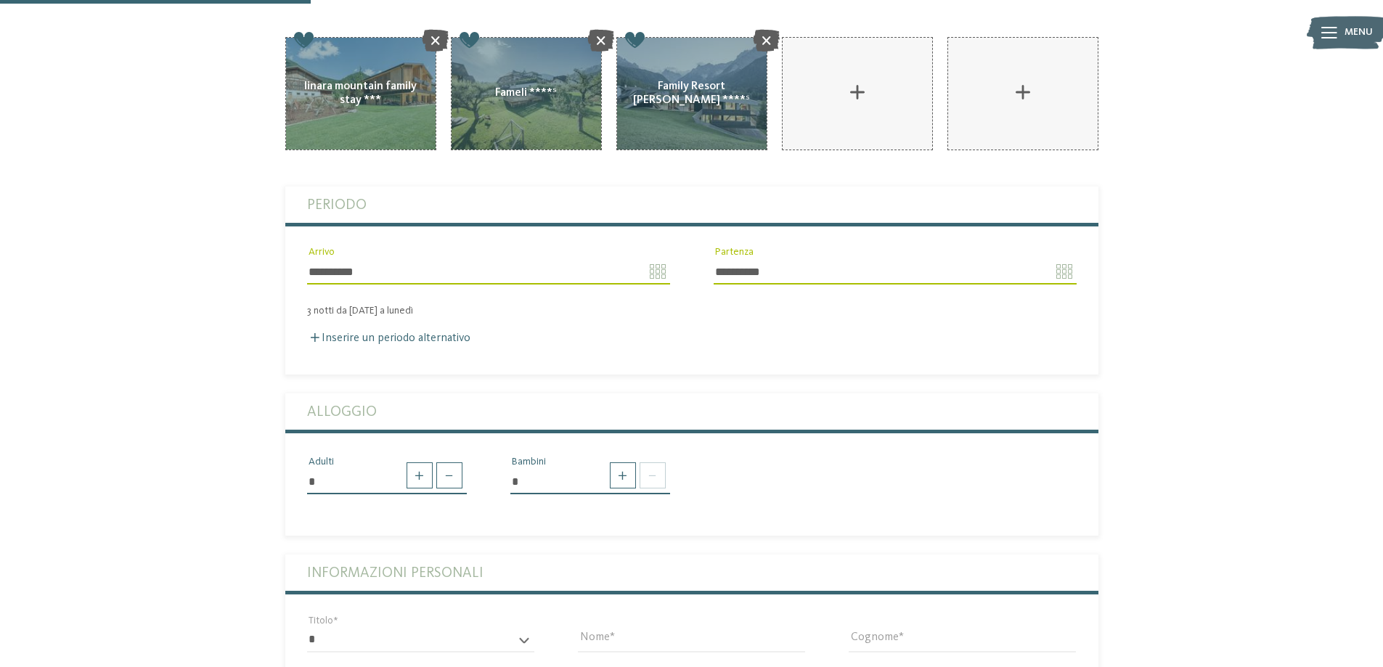
scroll to position [290, 0]
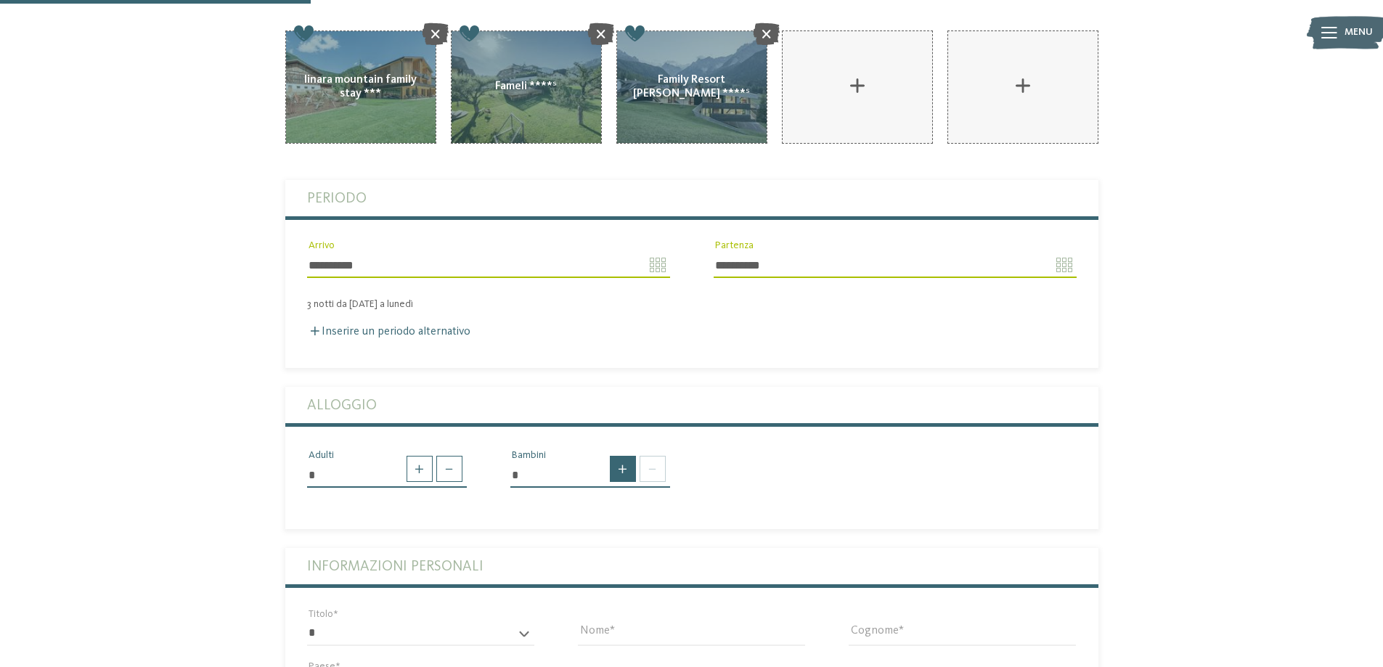
click at [614, 456] on span at bounding box center [623, 469] width 26 height 26
type input "*"
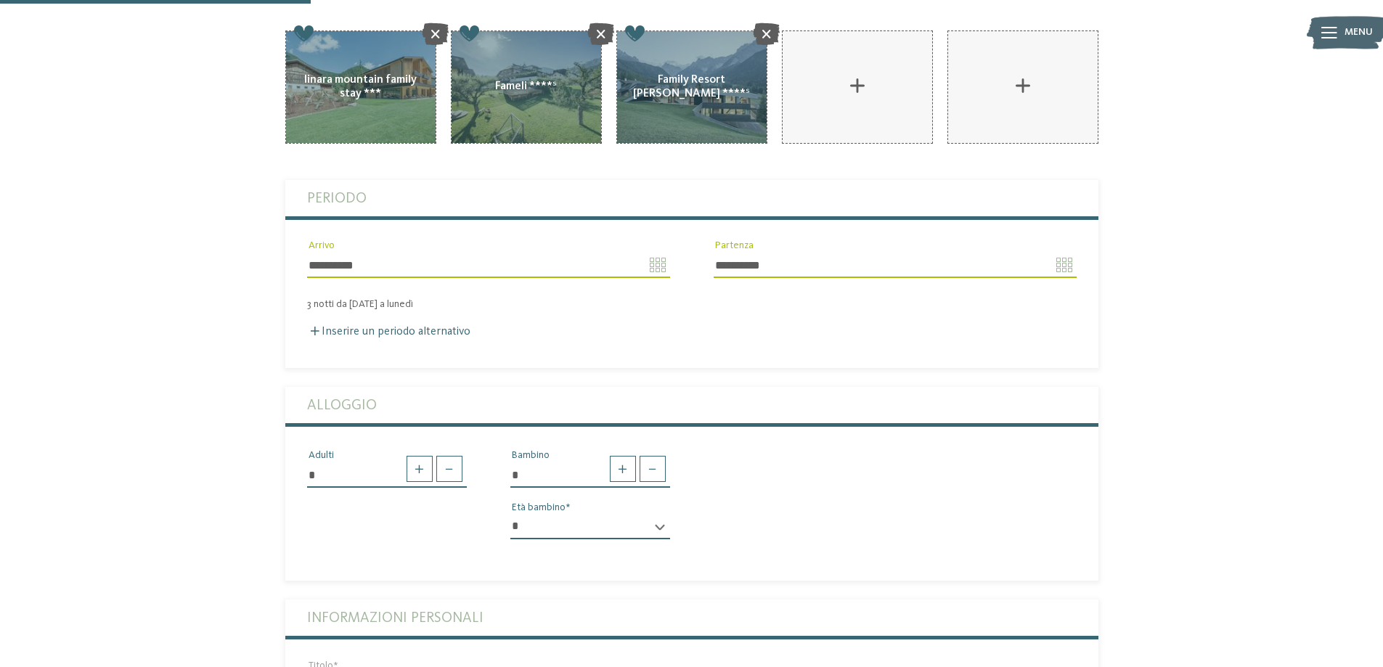
click at [649, 515] on select "* * * * * * * * * * * ** ** ** ** ** ** ** **" at bounding box center [590, 527] width 160 height 25
select select "*"
click at [510, 515] on select "* * * * * * * * * * * ** ** ** ** ** ** ** **" at bounding box center [590, 527] width 160 height 25
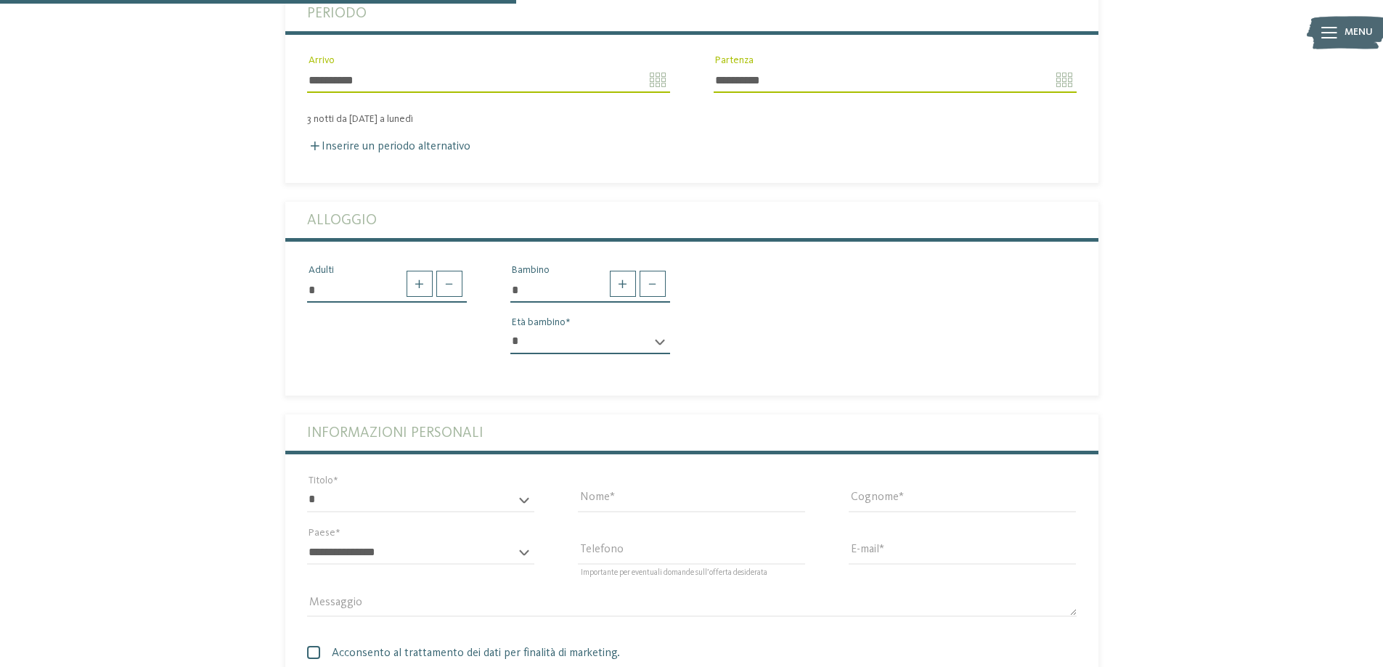
scroll to position [508, 0]
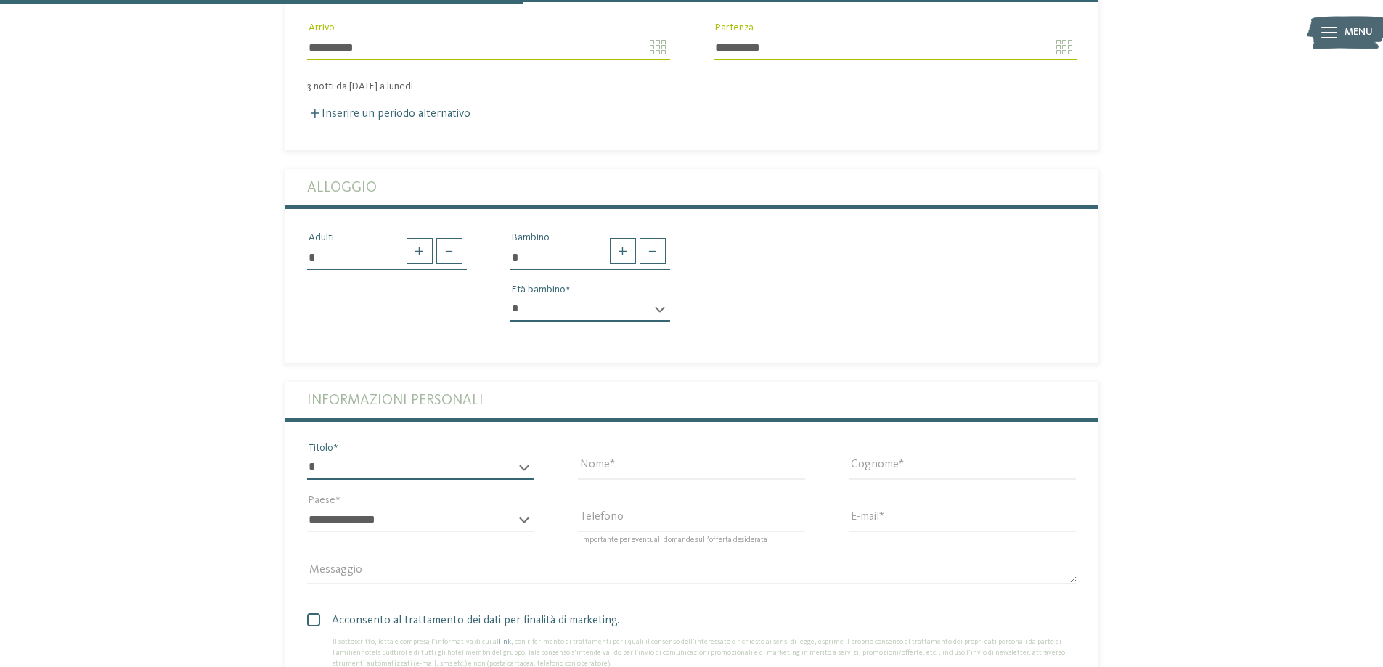
click at [425, 455] on select "* ****** ******* ******** ******" at bounding box center [420, 467] width 227 height 25
select select "*"
click at [307, 455] on select "* ****** ******* ******** ******" at bounding box center [420, 467] width 227 height 25
click at [619, 455] on input "Nome" at bounding box center [691, 467] width 227 height 25
type input "*****"
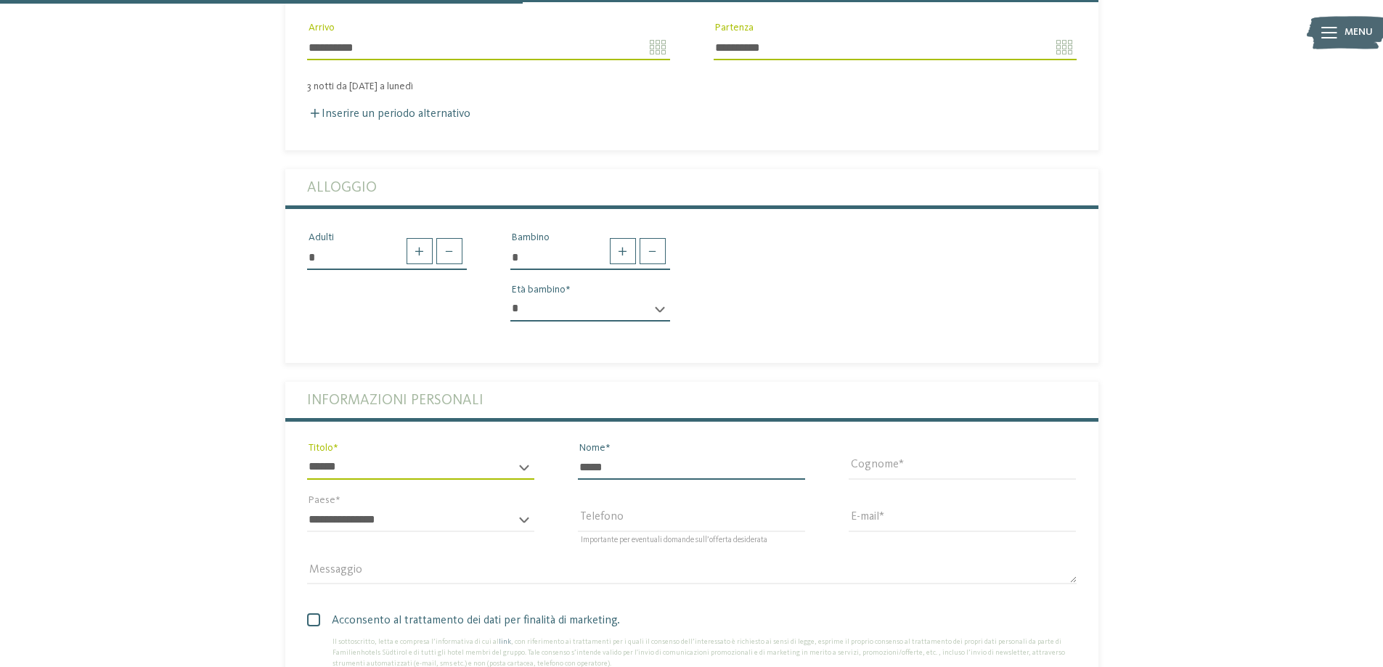
type input "*******"
select select "**"
type input "**********"
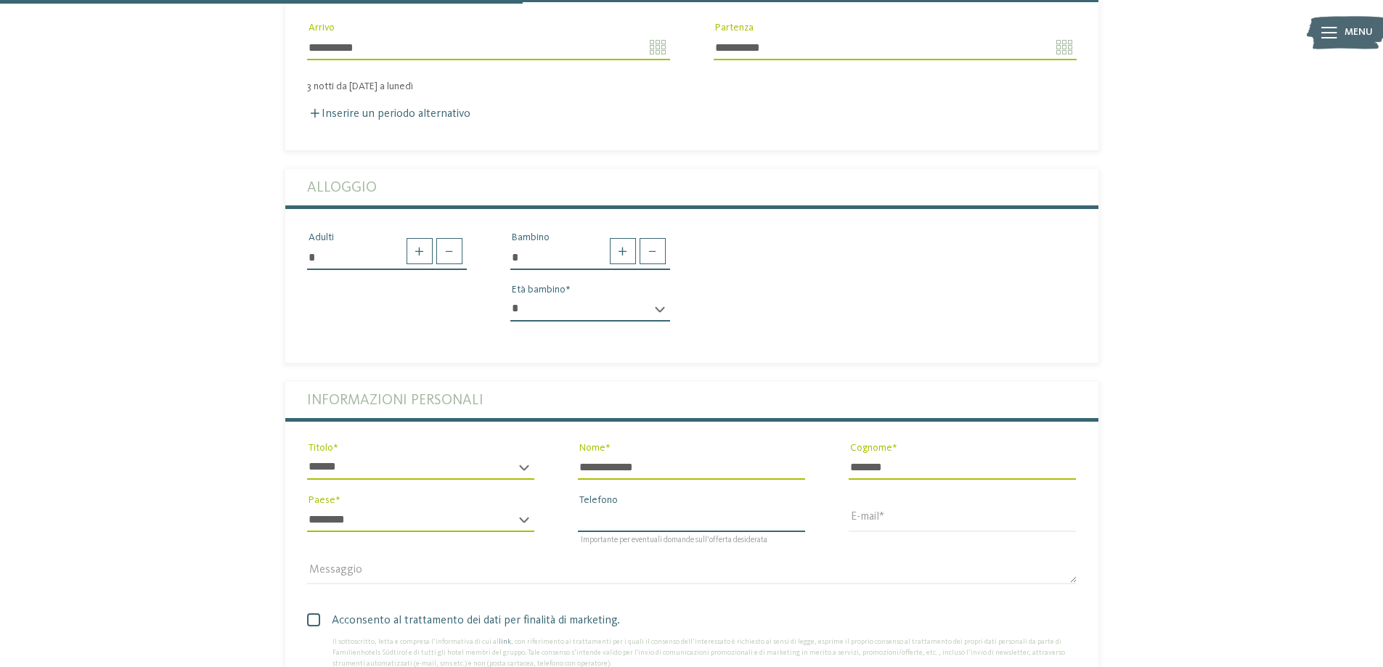
click at [700, 508] on input "Telefono" at bounding box center [691, 520] width 227 height 25
click at [892, 508] on input "E-mail" at bounding box center [962, 520] width 227 height 25
type input "**********"
click at [311, 612] on label "Acconsento al trattamento dei dati per finalità di marketing." at bounding box center [692, 620] width 770 height 17
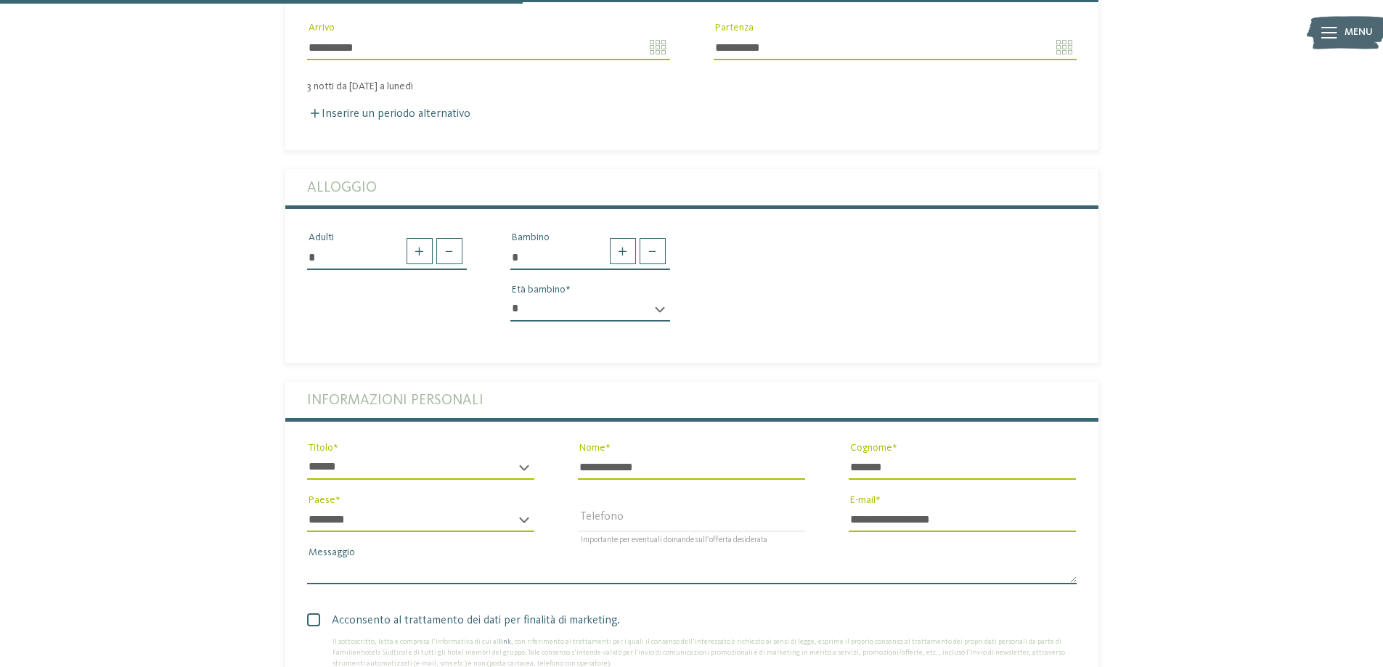
click at [370, 560] on textarea "Messaggio" at bounding box center [692, 572] width 770 height 25
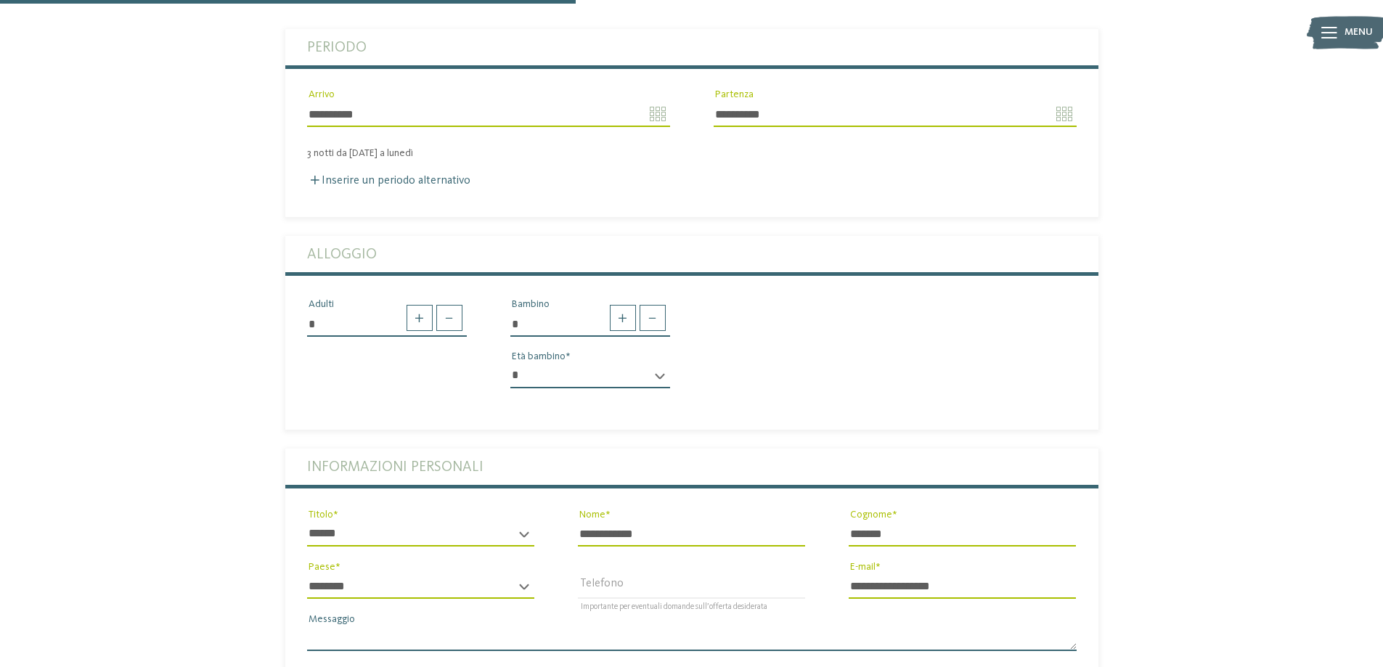
scroll to position [726, 0]
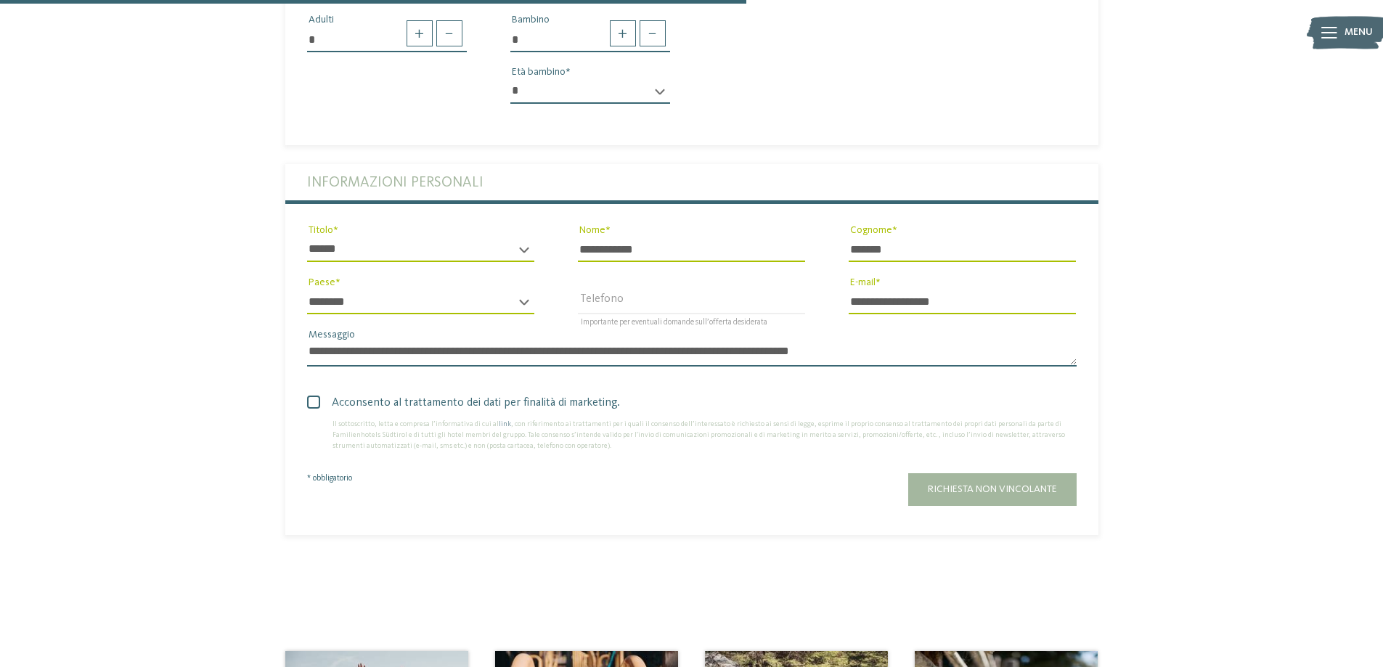
click at [505, 342] on textarea "**********" at bounding box center [692, 354] width 770 height 25
type textarea "**********"
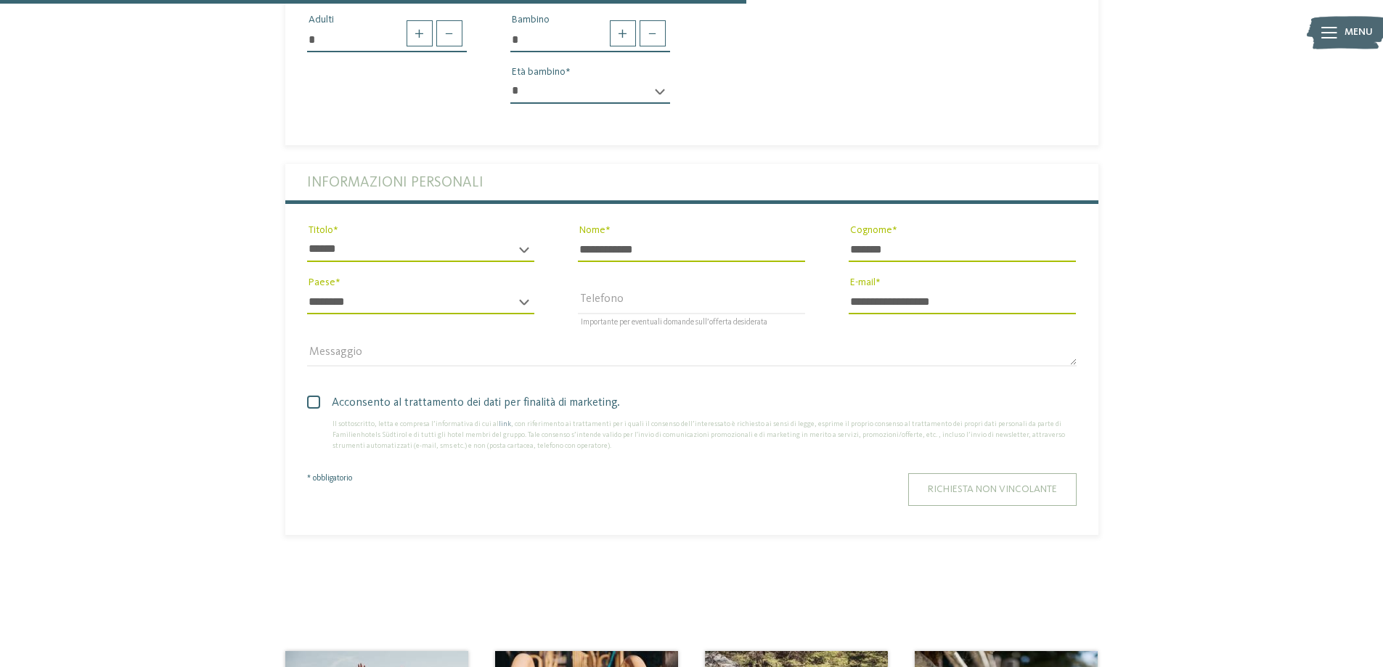
click at [1001, 484] on span "Richiesta non vincolante" at bounding box center [992, 489] width 129 height 10
